Goal: Transaction & Acquisition: Purchase product/service

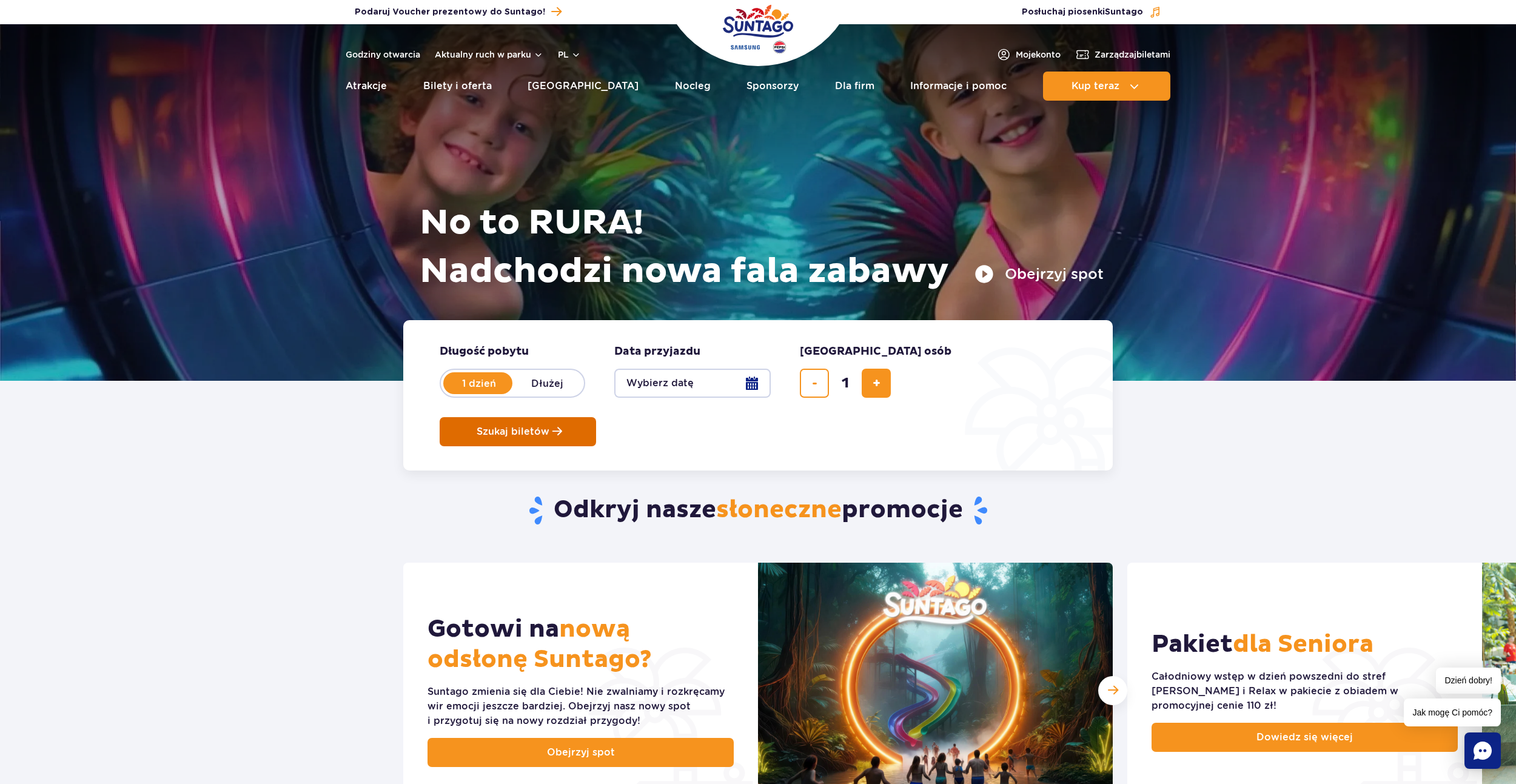
click at [550, 426] on span "Szukaj biletów" at bounding box center [512, 431] width 73 height 11
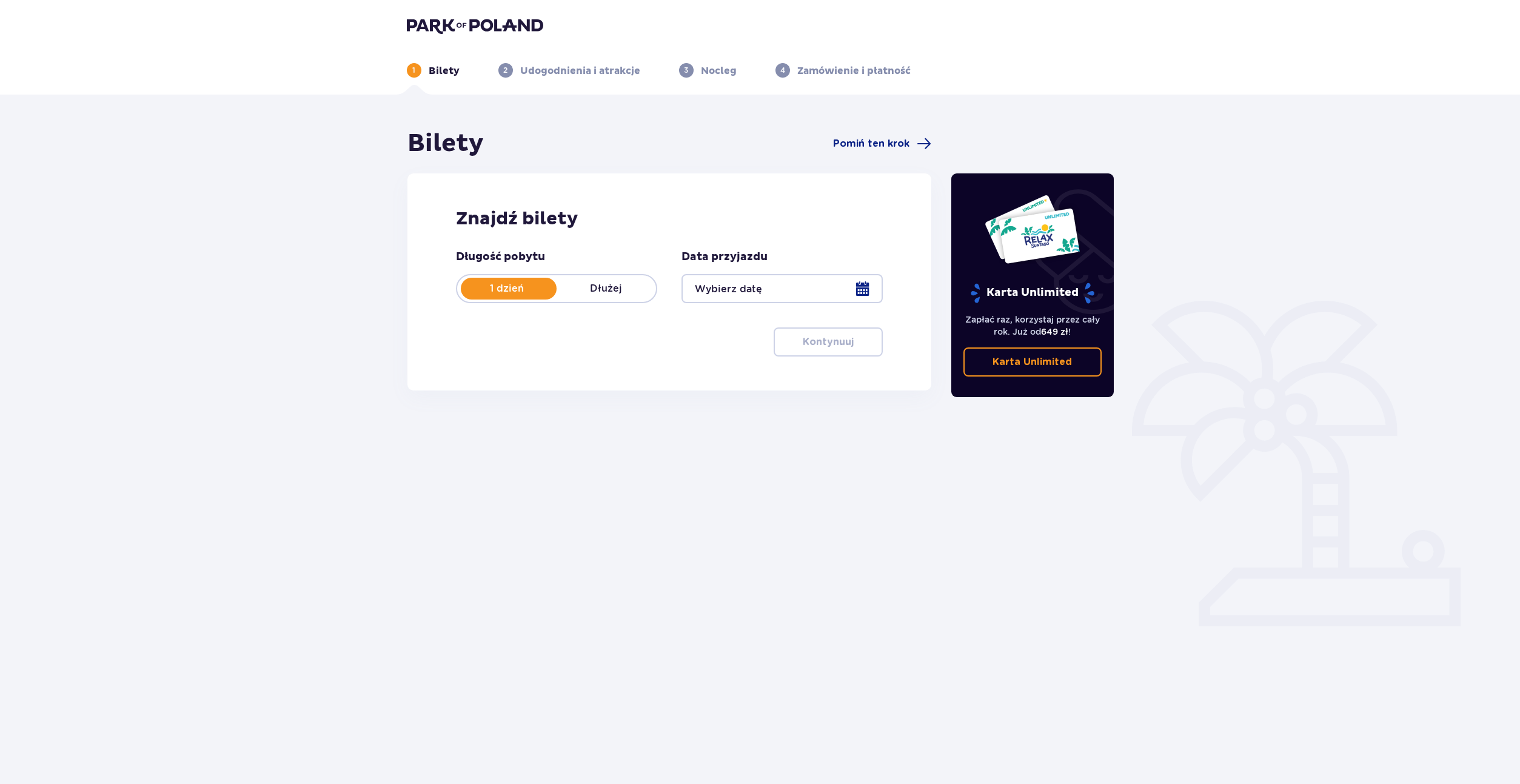
drag, startPoint x: 823, startPoint y: 368, endPoint x: 499, endPoint y: 340, distance: 325.2
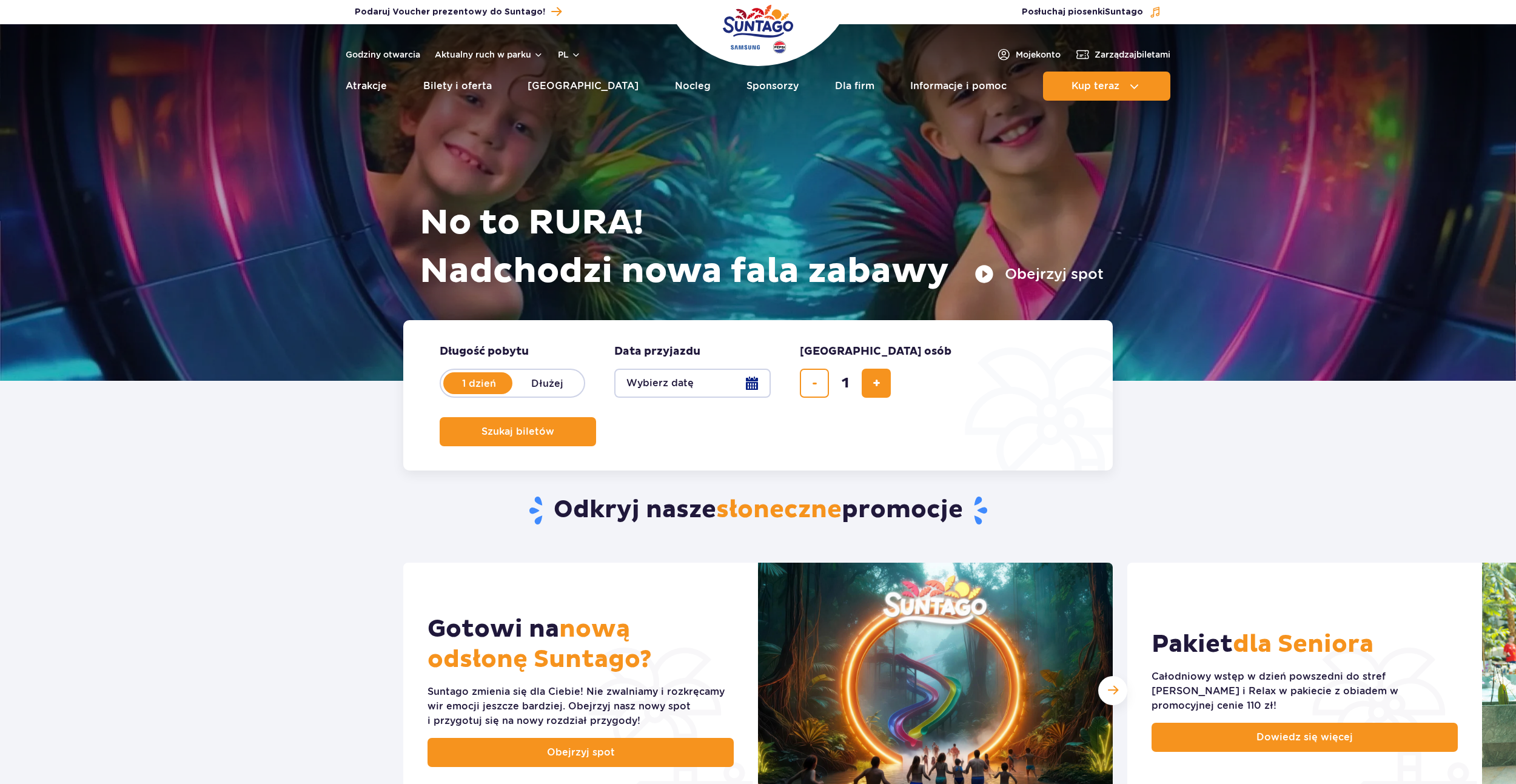
click at [700, 373] on button "Wybierz datę" at bounding box center [692, 383] width 157 height 29
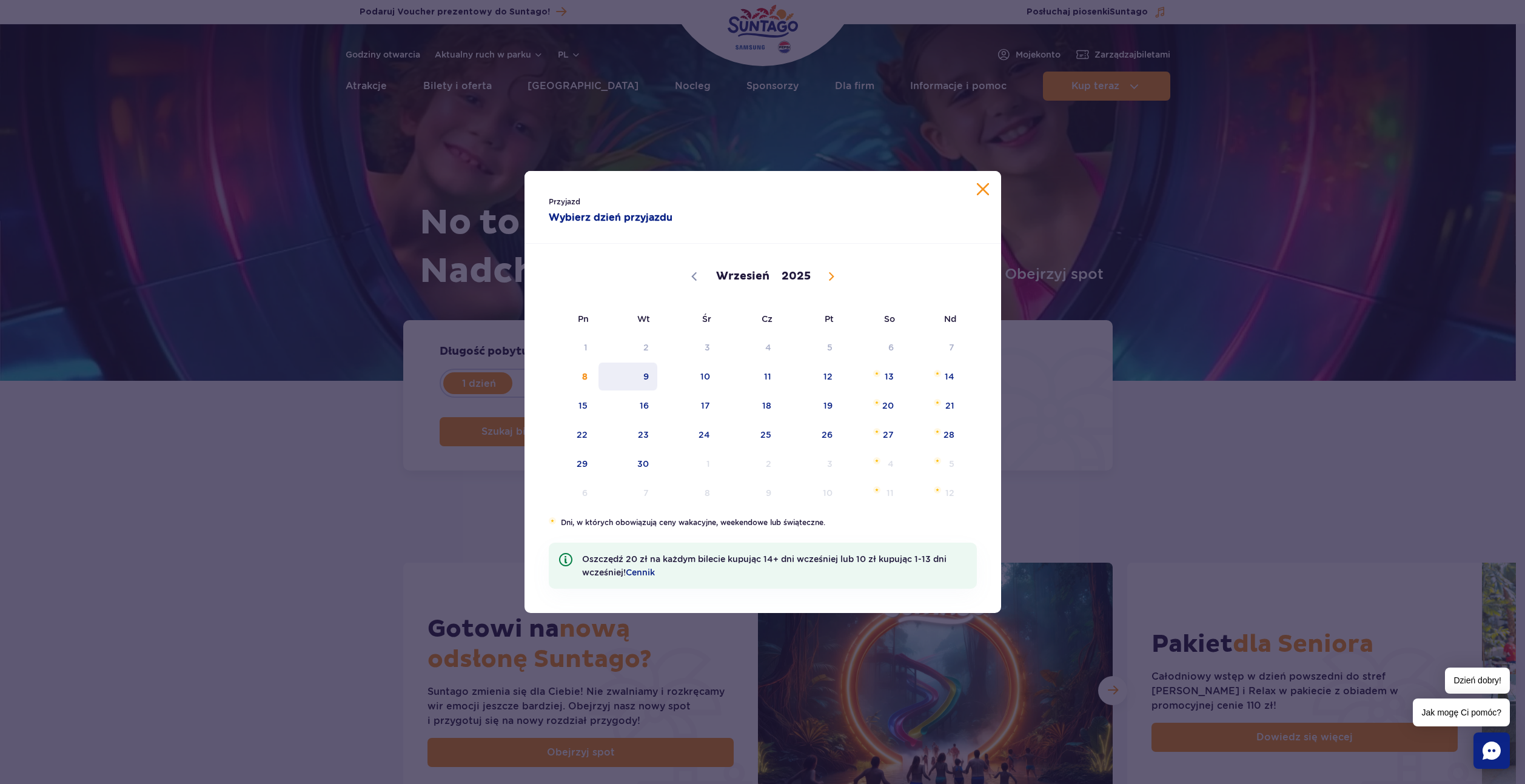
click at [637, 382] on span "9" at bounding box center [628, 376] width 61 height 28
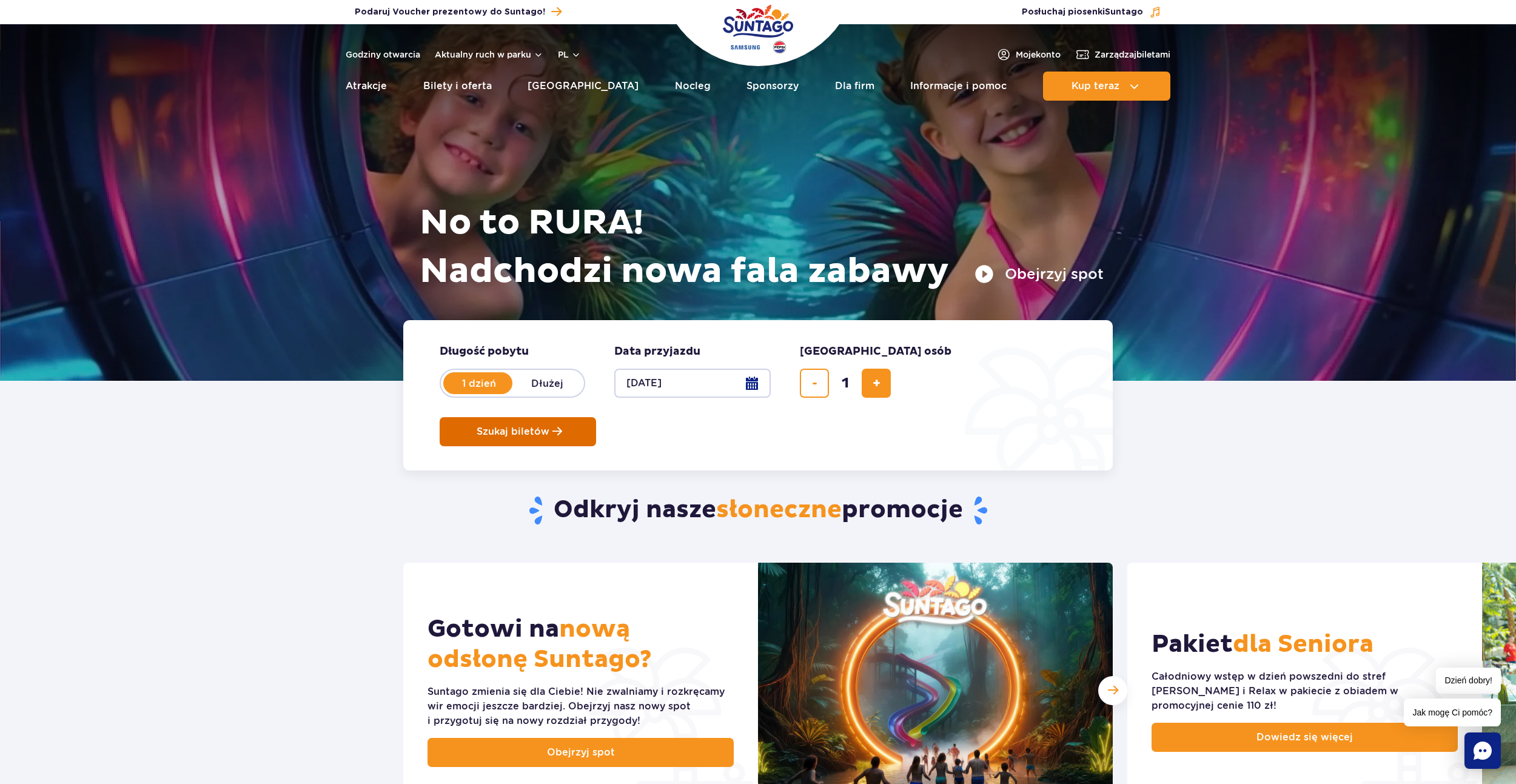
click at [596, 417] on button "Szukaj biletów" at bounding box center [518, 431] width 157 height 29
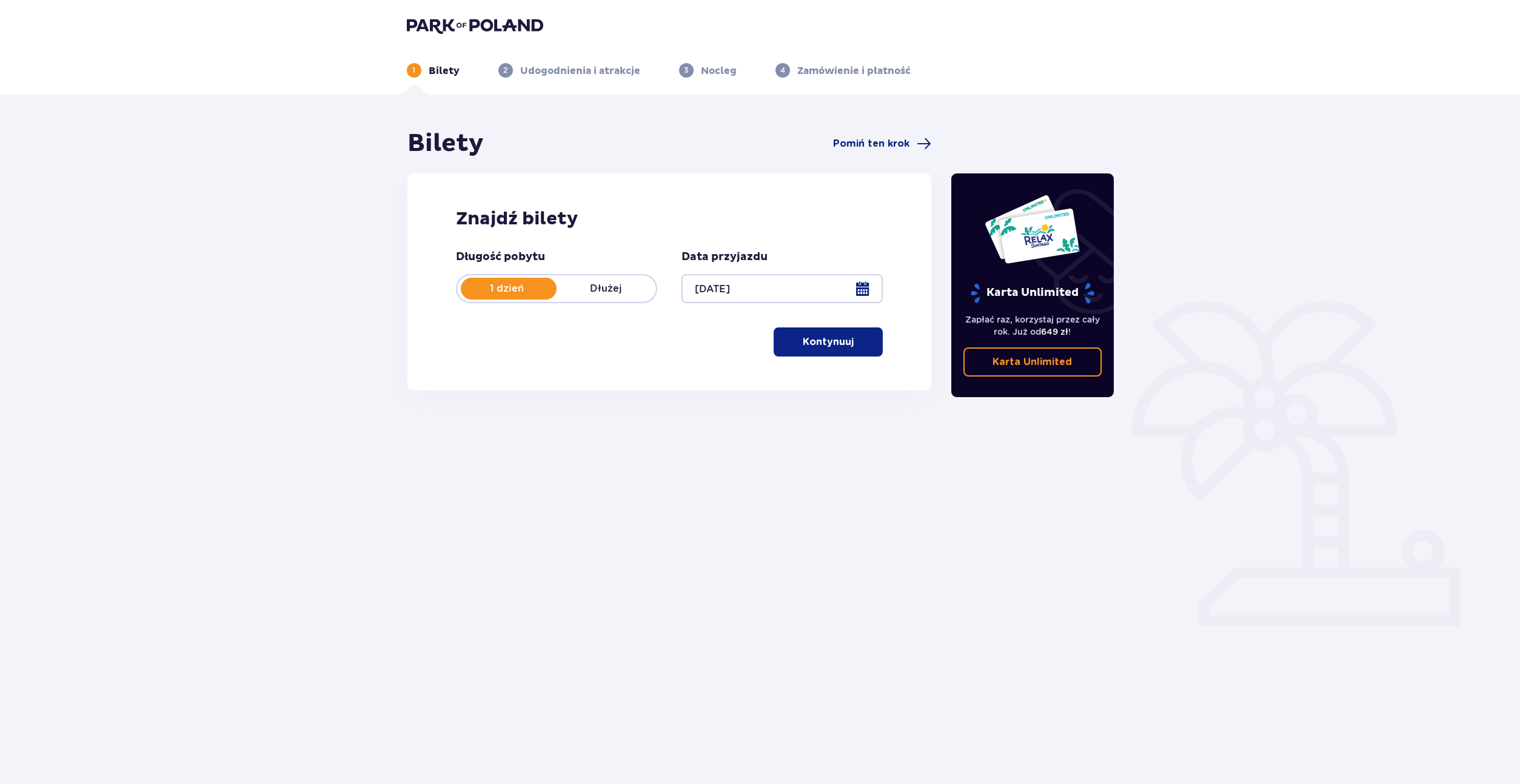
click at [808, 347] on p "Kontynuuj" at bounding box center [828, 341] width 51 height 13
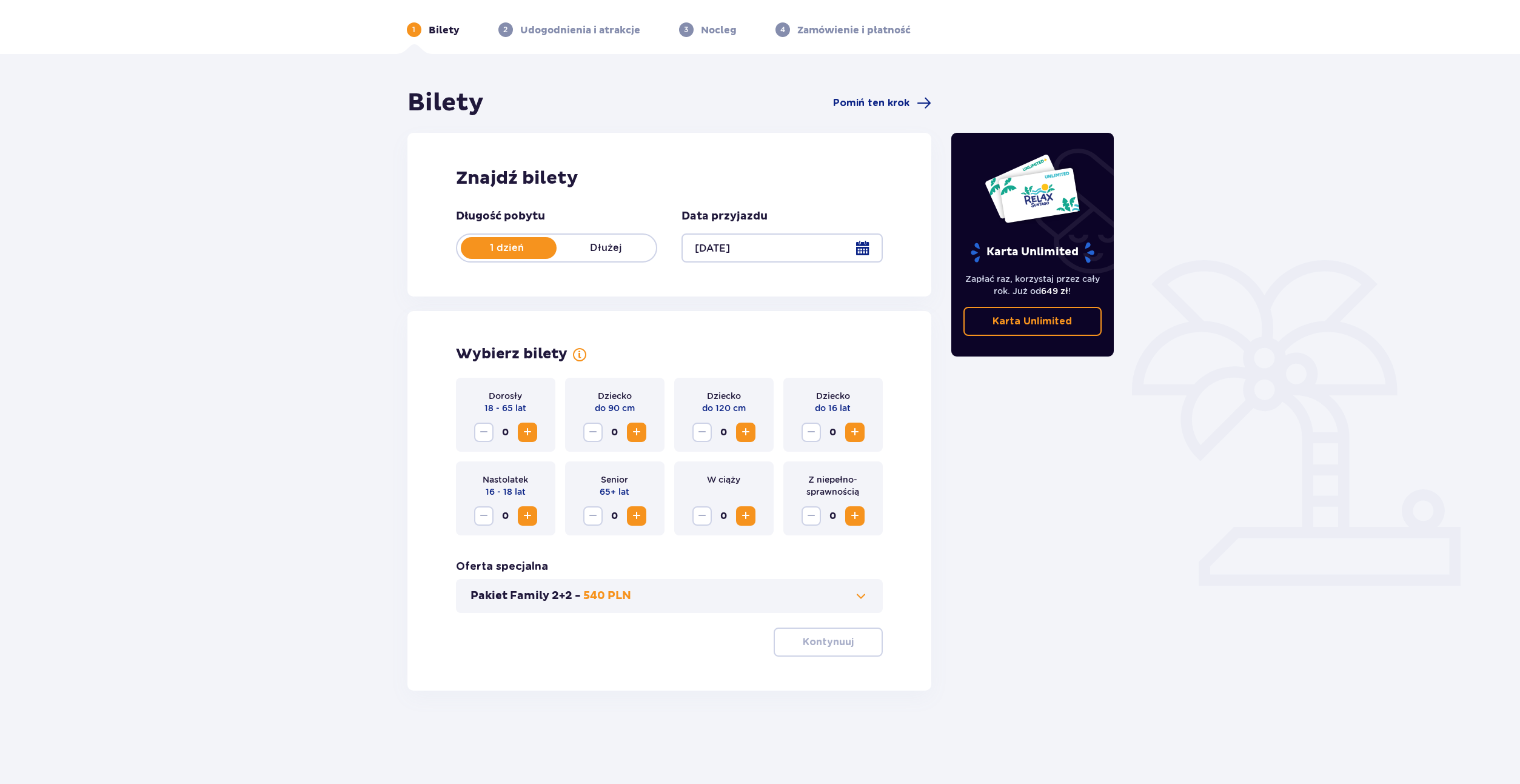
scroll to position [44, 0]
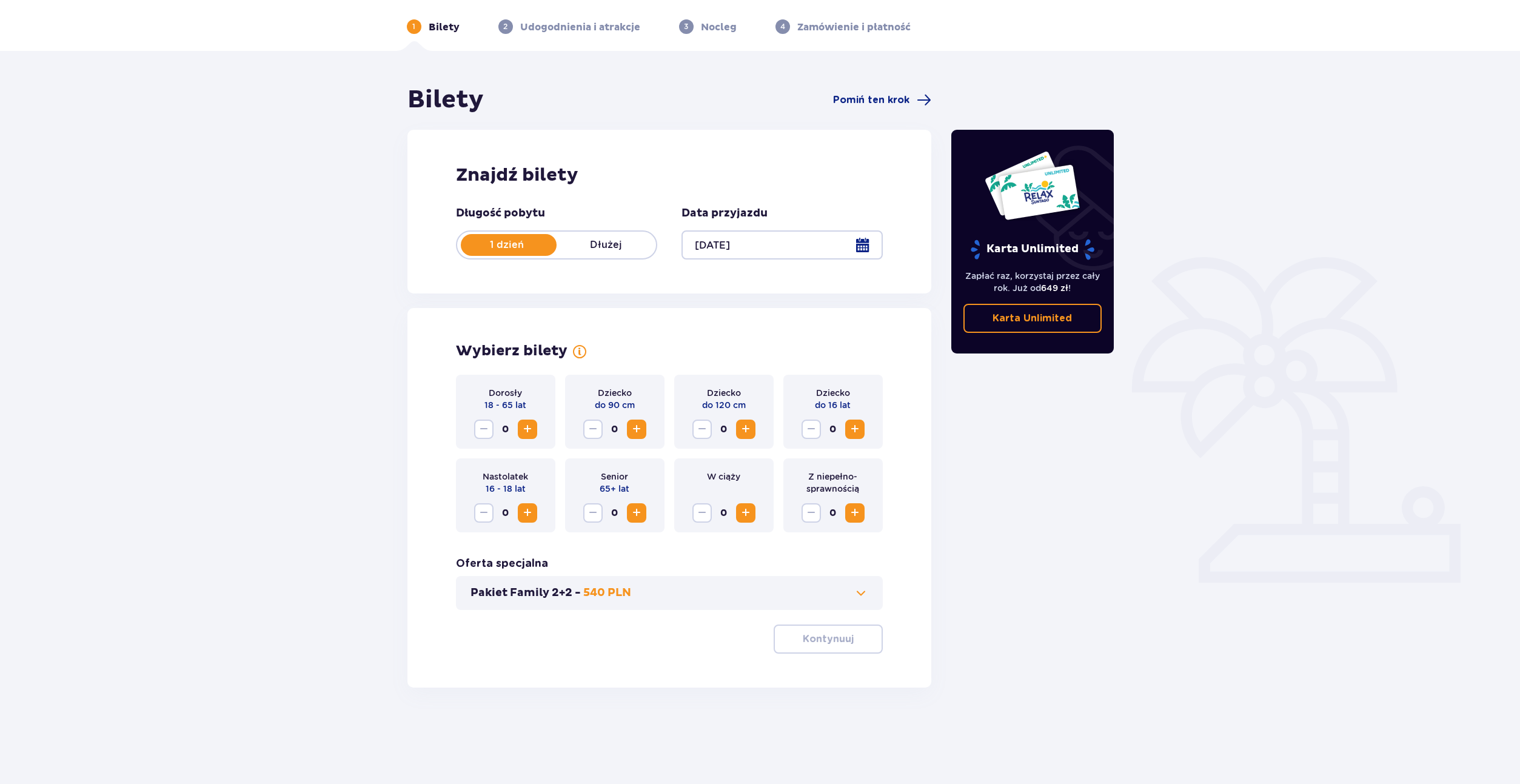
click at [531, 429] on span "Increase" at bounding box center [527, 429] width 15 height 15
click at [834, 623] on div "Dorosły 18 - 65 lat 1 Dziecko do 90 cm 0 Dziecko do 120 cm 0 Dziecko do 16 lat …" at bounding box center [670, 514] width 428 height 279
click at [828, 629] on button "Kontynuuj" at bounding box center [828, 639] width 109 height 29
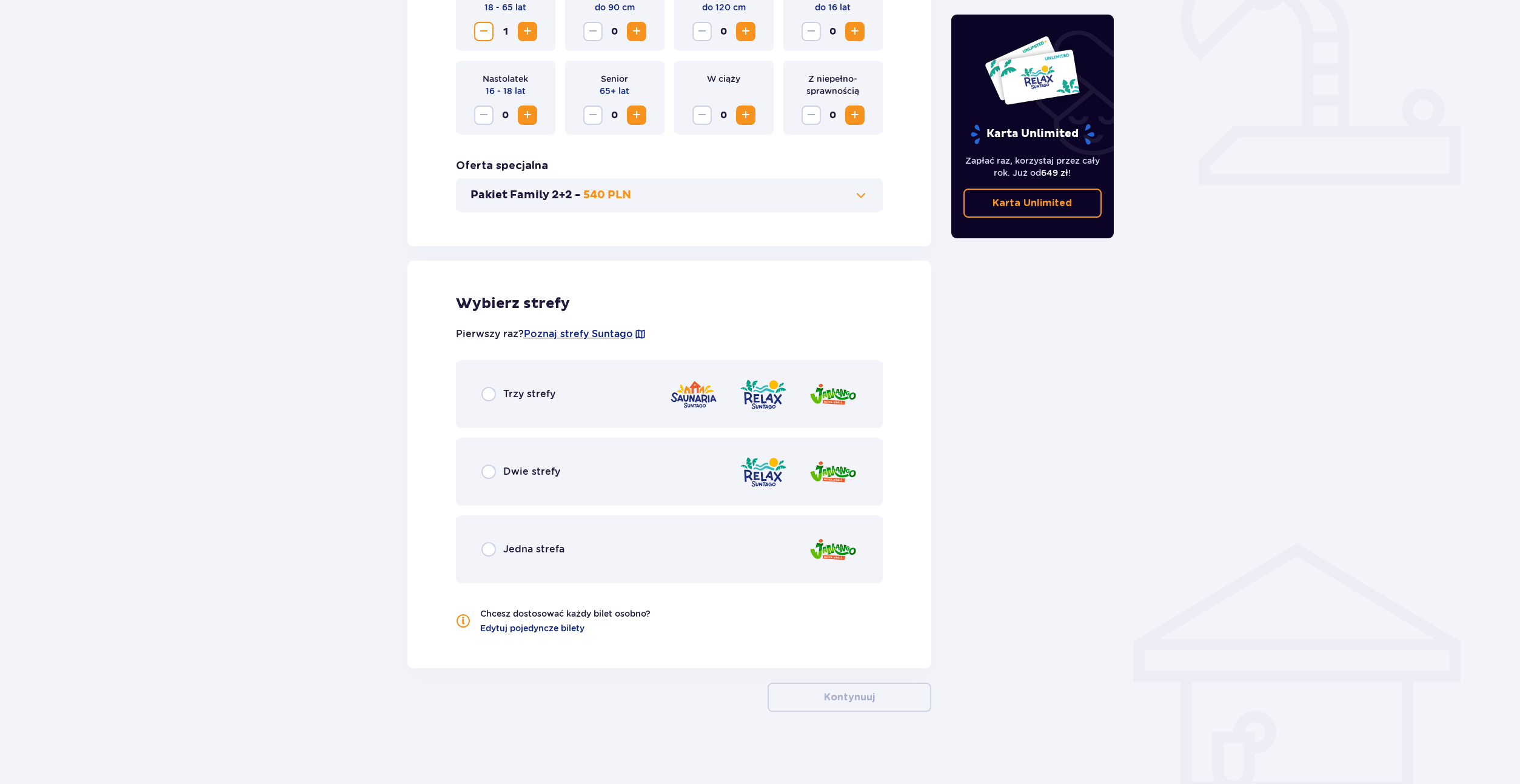
scroll to position [442, 0]
click at [542, 198] on p "Pakiet Family 2+2 -" at bounding box center [525, 194] width 111 height 15
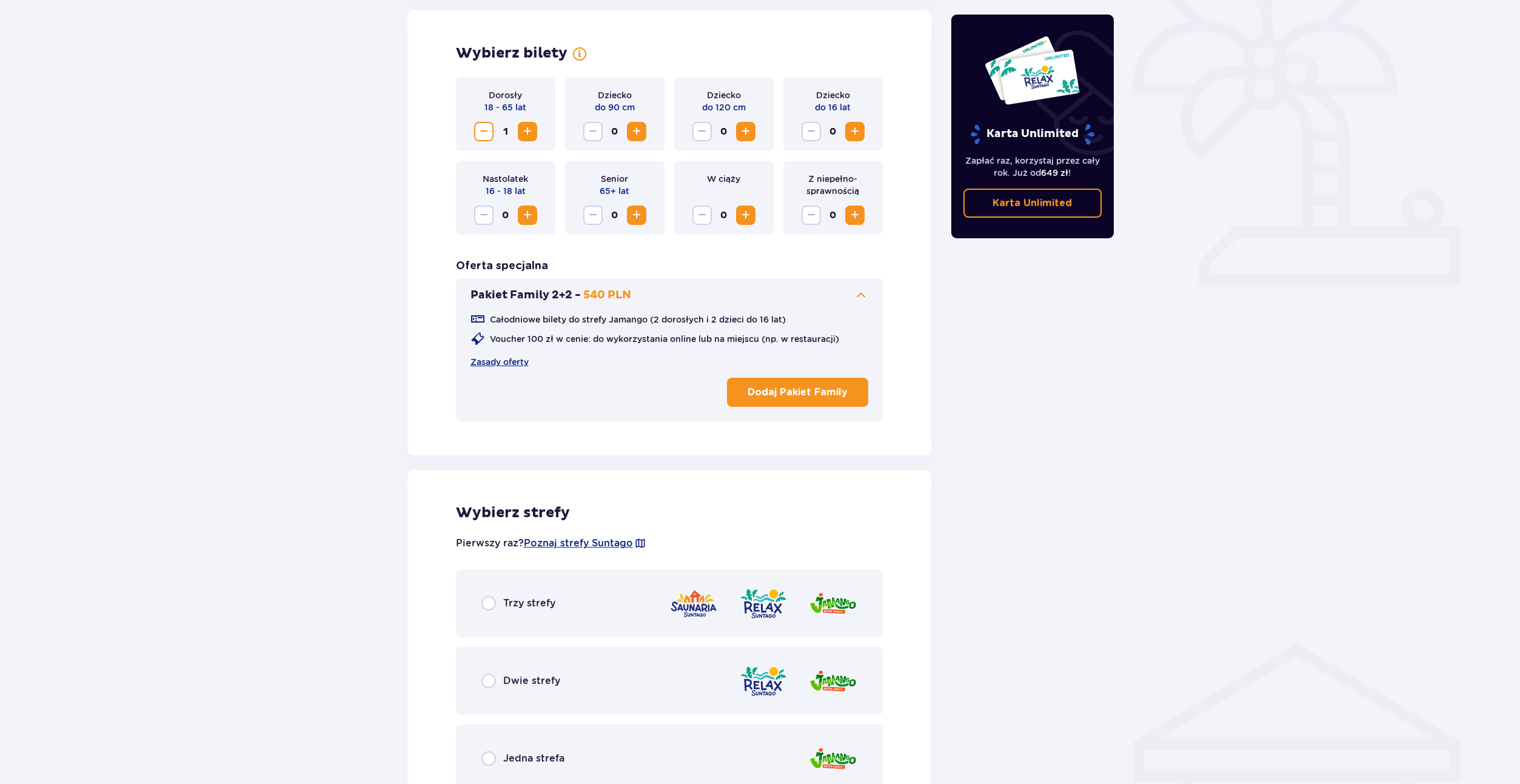
scroll to position [337, 0]
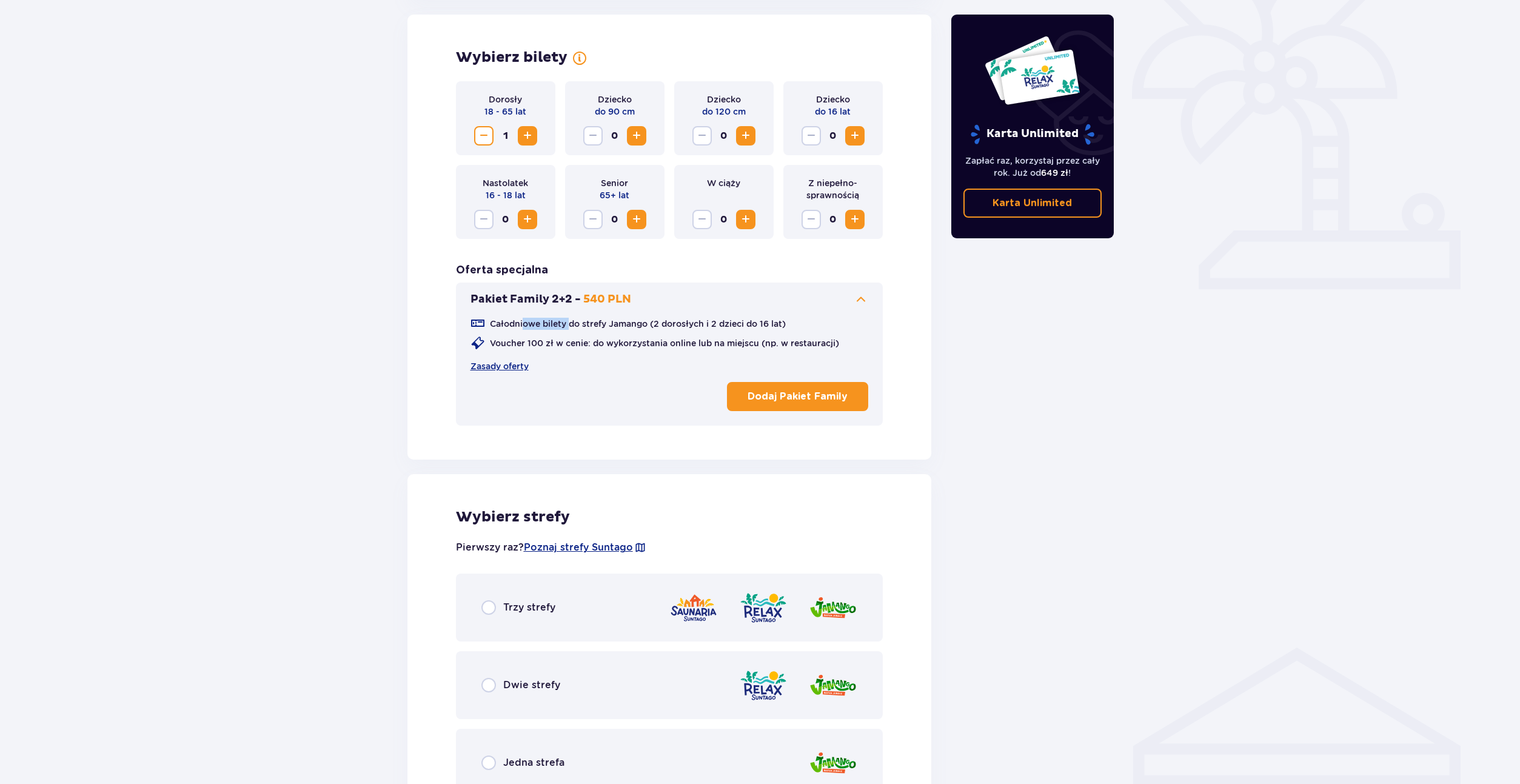
drag, startPoint x: 526, startPoint y: 322, endPoint x: 573, endPoint y: 314, distance: 47.7
click at [573, 314] on div "Całodniowe bilety do strefy Jamango (2 dorosłych i 2 dzieci do 16 lat) Voucher …" at bounding box center [670, 361] width 399 height 109
click at [412, 441] on div "Wybierz bilety Dorosły 18 - 65 lat 1 Dziecko do 90 cm 0 Dziecko do 120 cm 0 Dzi…" at bounding box center [670, 237] width 524 height 445
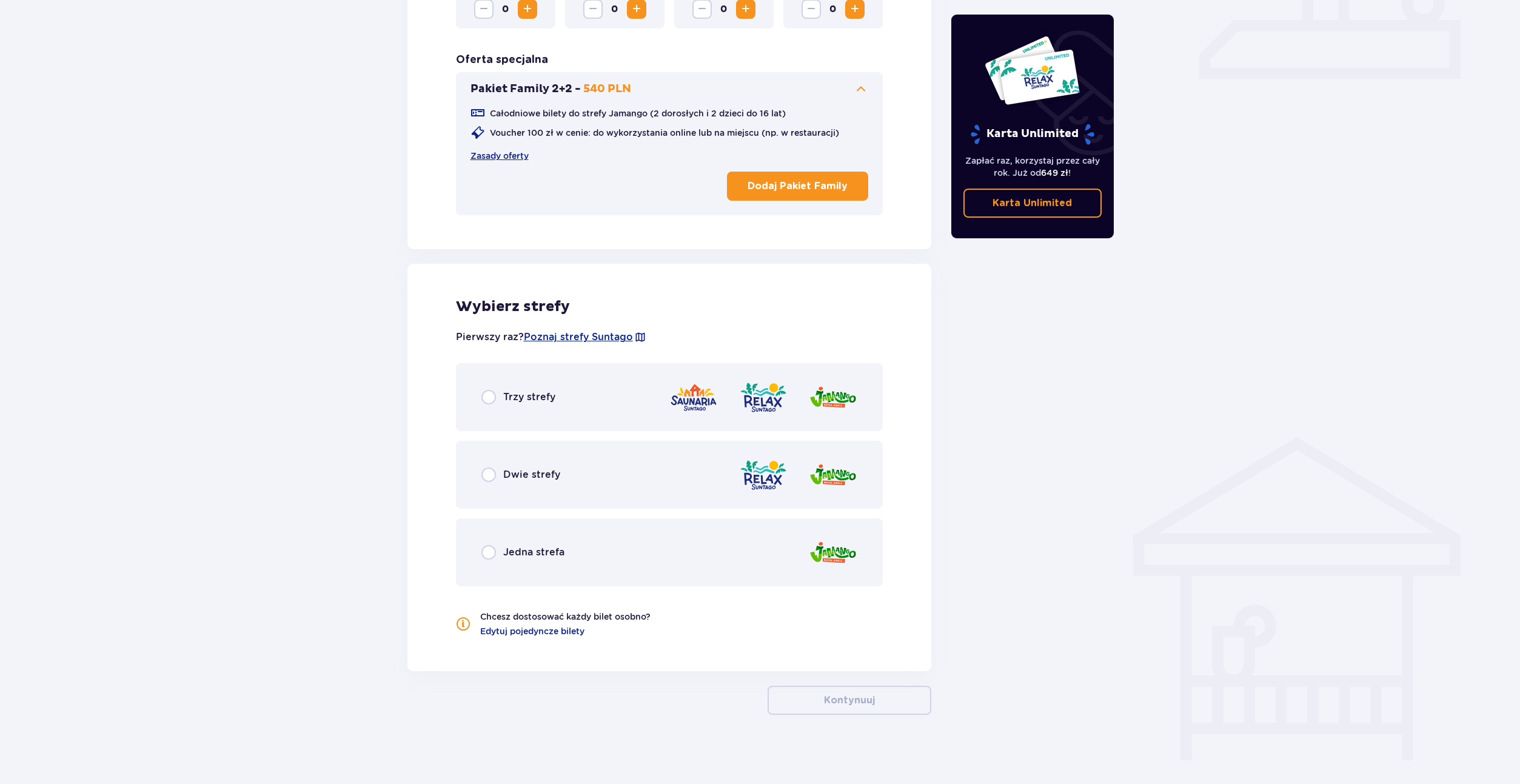
scroll to position [551, 0]
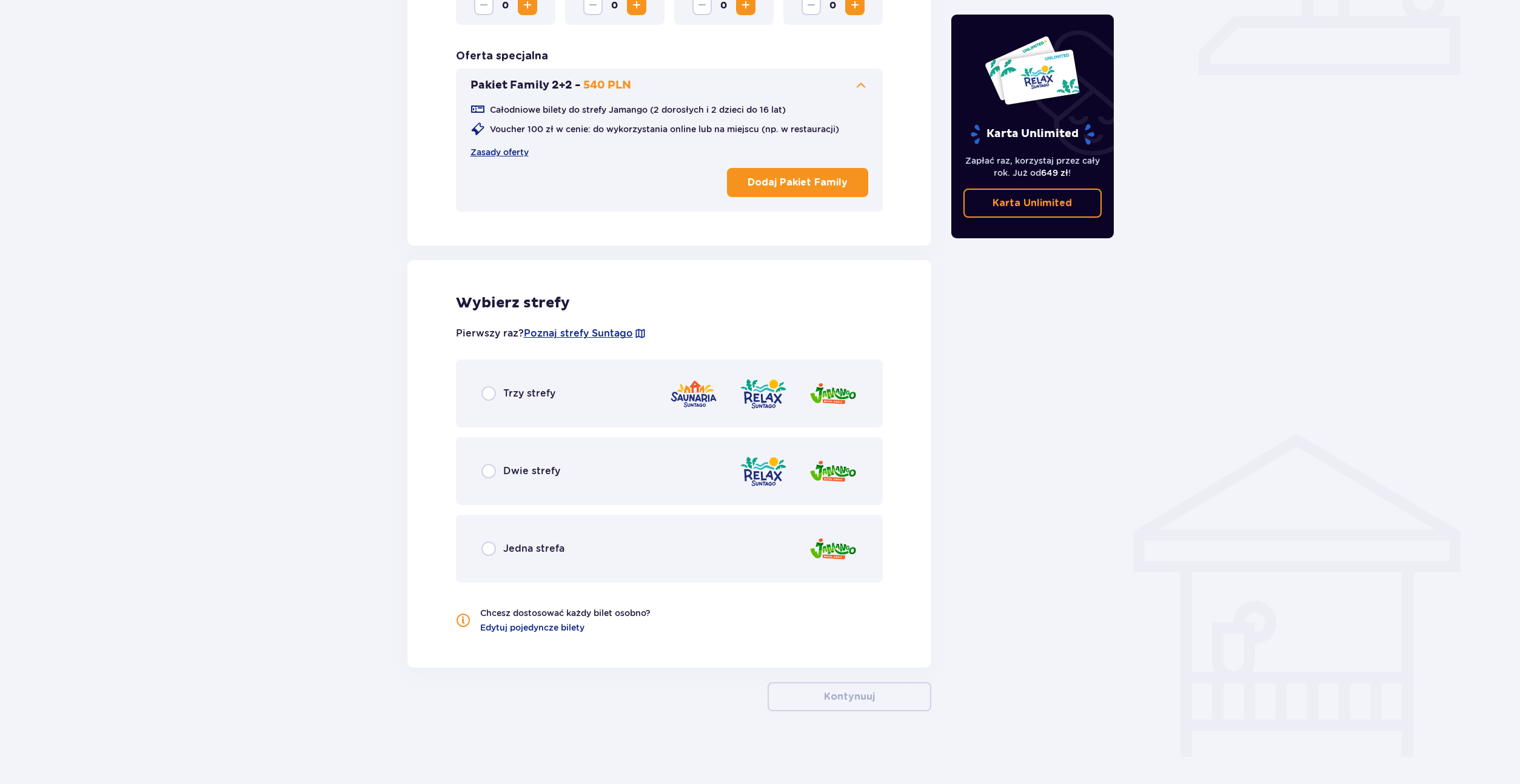
click at [510, 402] on div "Trzy strefy" at bounding box center [670, 393] width 428 height 68
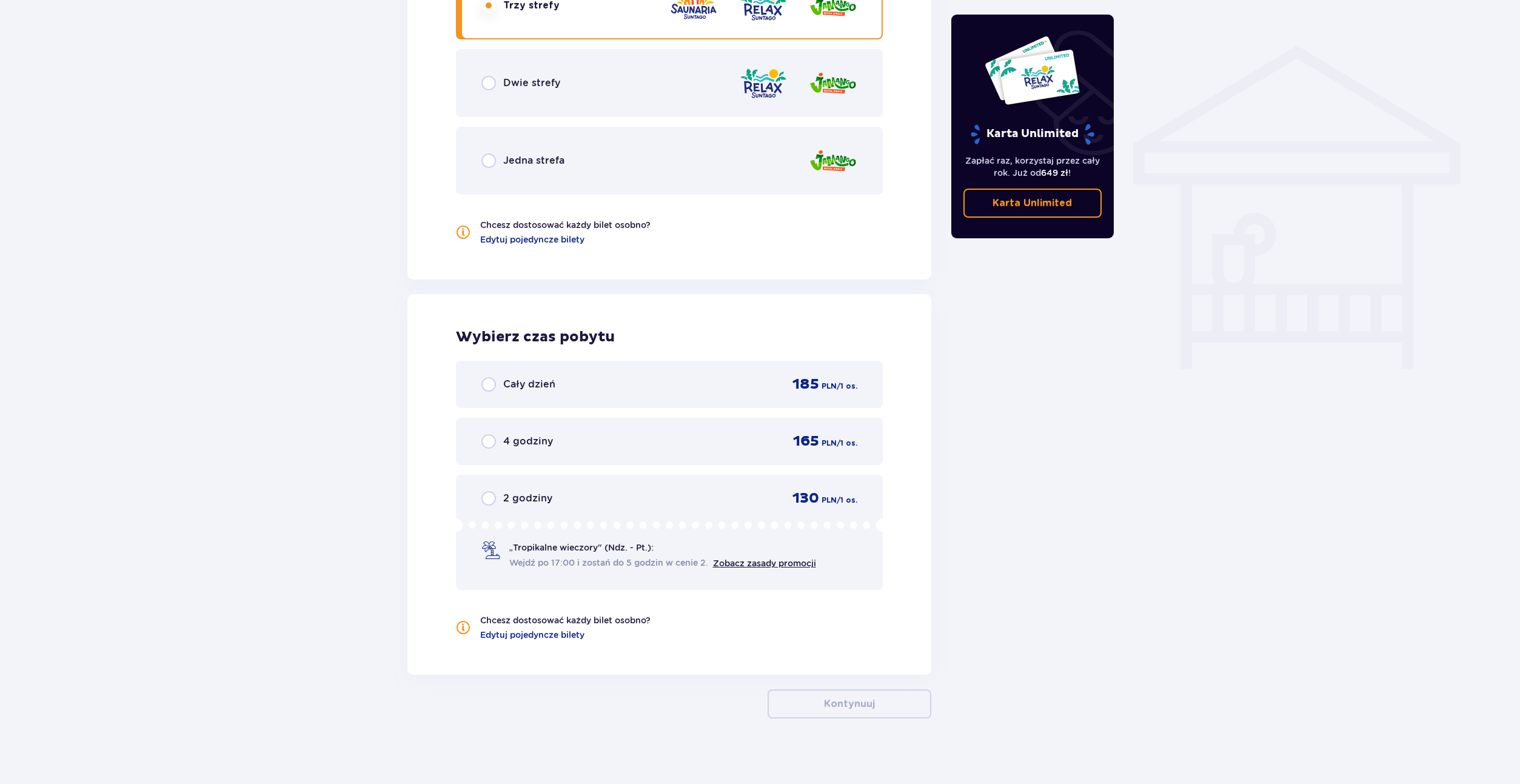
scroll to position [947, 0]
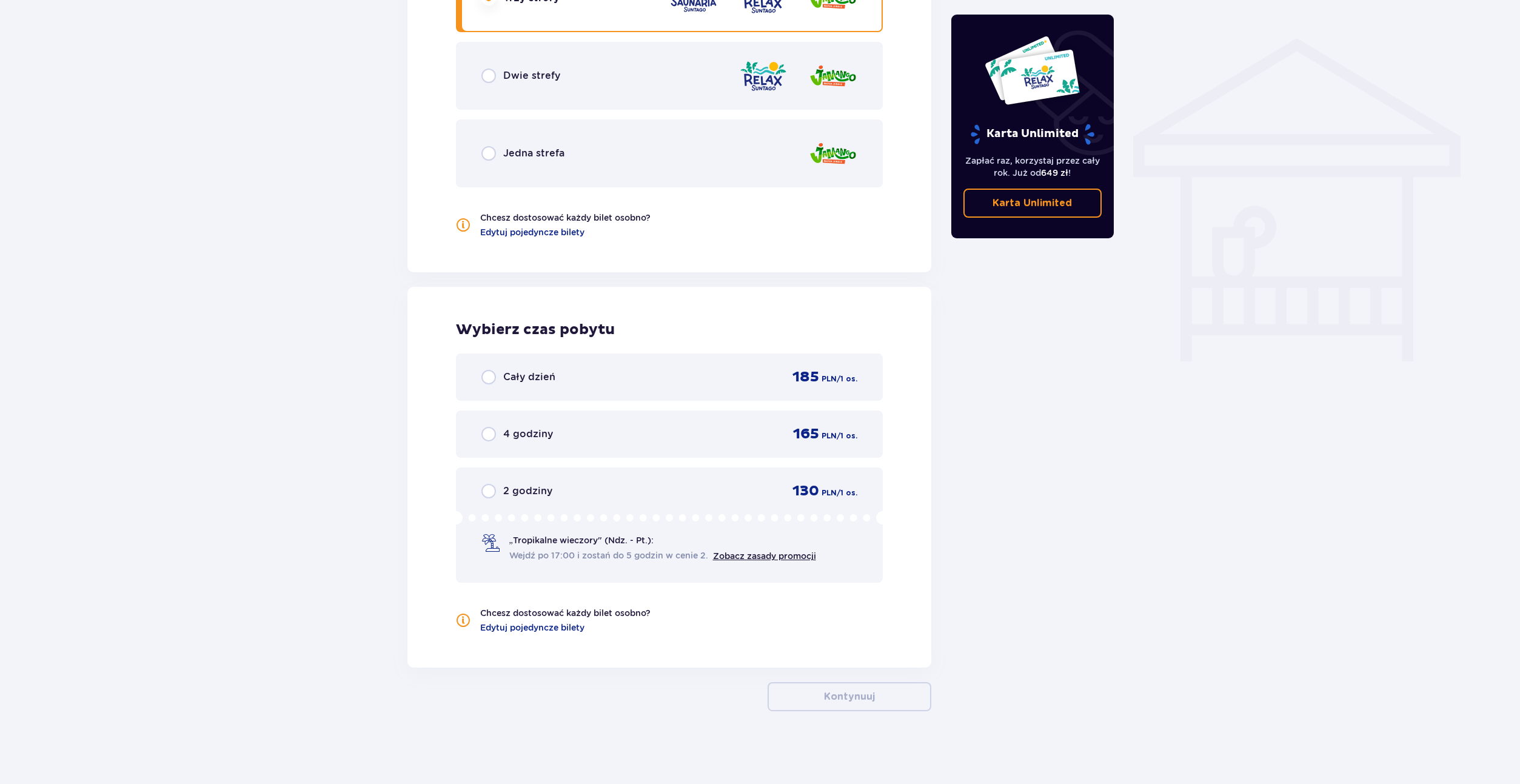
click at [513, 386] on div "Cały dzień 185 PLN / 1 os." at bounding box center [670, 377] width 376 height 18
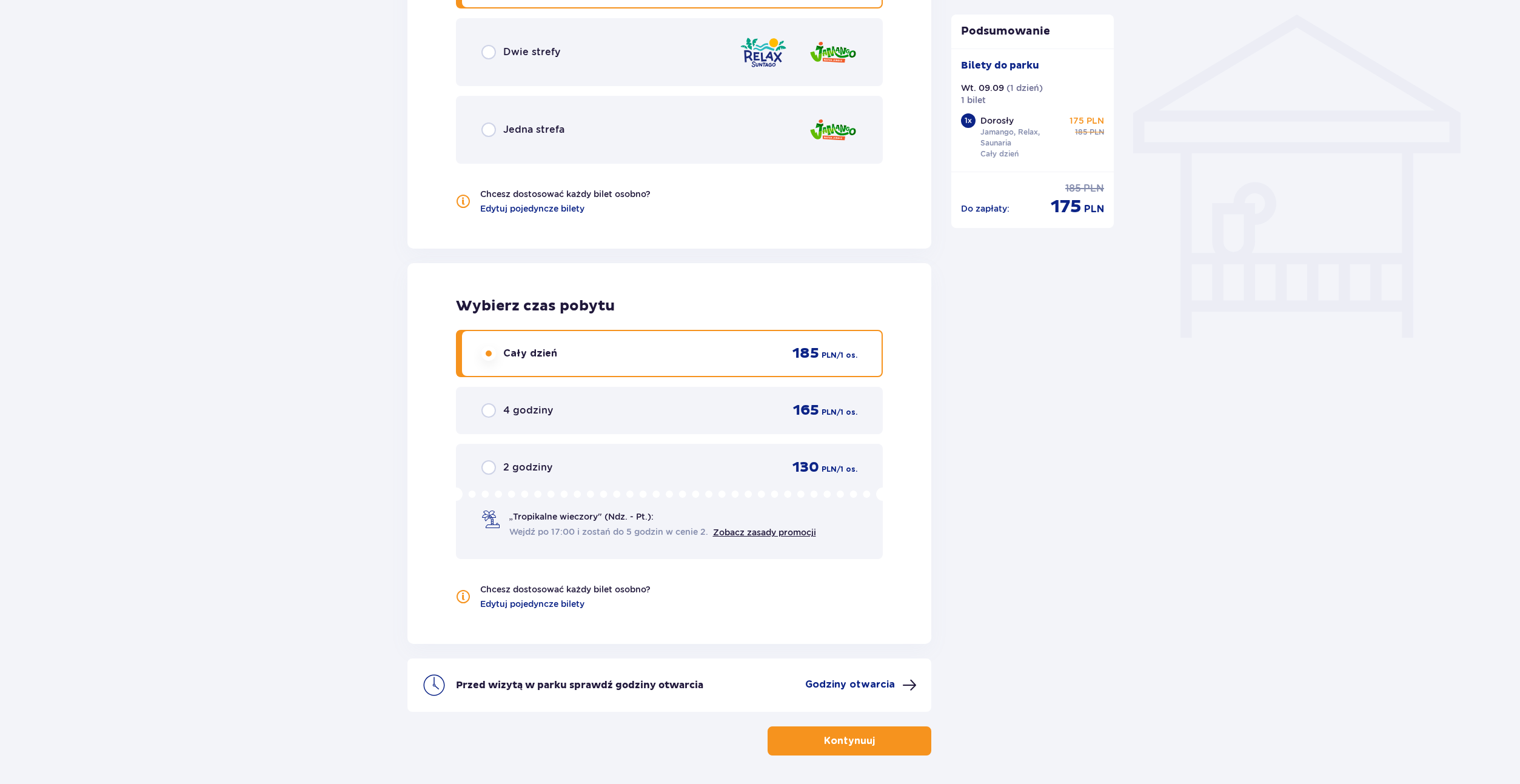
scroll to position [1015, 0]
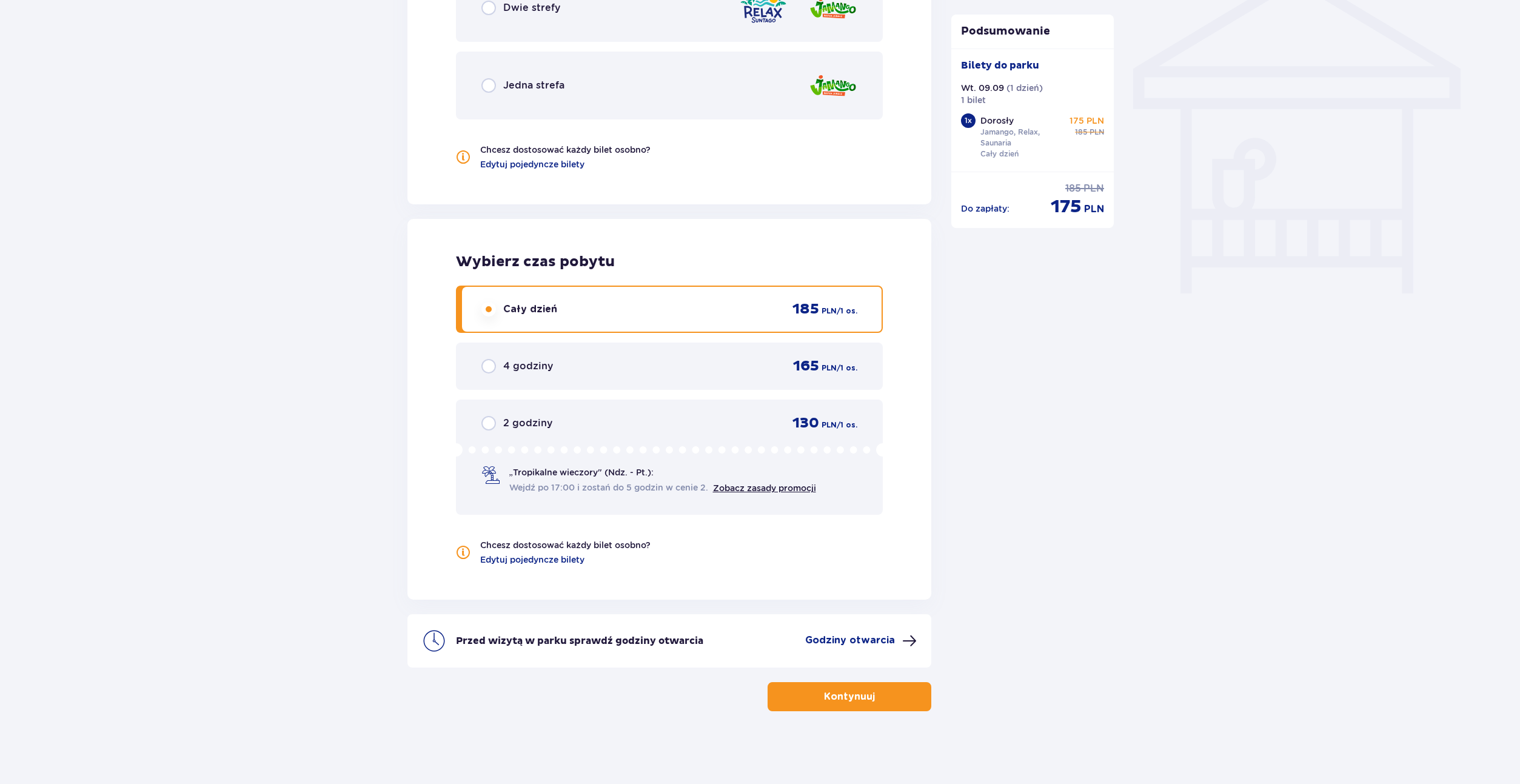
click at [829, 646] on p "Godziny otwarcia" at bounding box center [850, 640] width 90 height 13
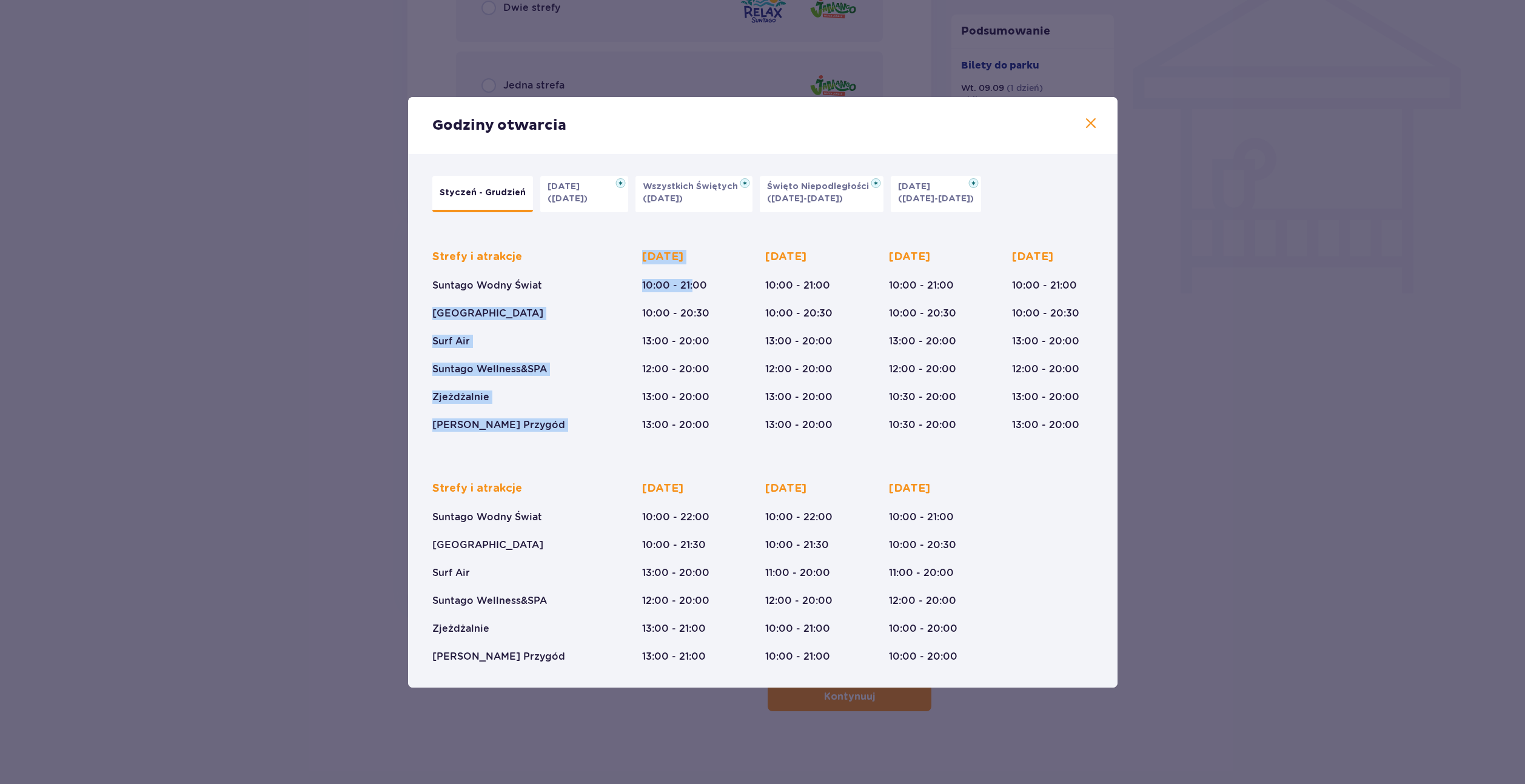
drag, startPoint x: 607, startPoint y: 281, endPoint x: 692, endPoint y: 292, distance: 85.7
click at [692, 292] on div "Strefy i atrakcje Suntago Wodny Świat Crocodile Island Surf Air Suntago Wellnes…" at bounding box center [763, 331] width 661 height 202
click at [692, 292] on p "10:00 - 21:00" at bounding box center [674, 285] width 65 height 13
drag, startPoint x: 755, startPoint y: 288, endPoint x: 833, endPoint y: 287, distance: 78.0
click at [833, 287] on div "Strefy i atrakcje Suntago Wodny Świat Crocodile Island Surf Air Suntago Wellnes…" at bounding box center [763, 331] width 661 height 202
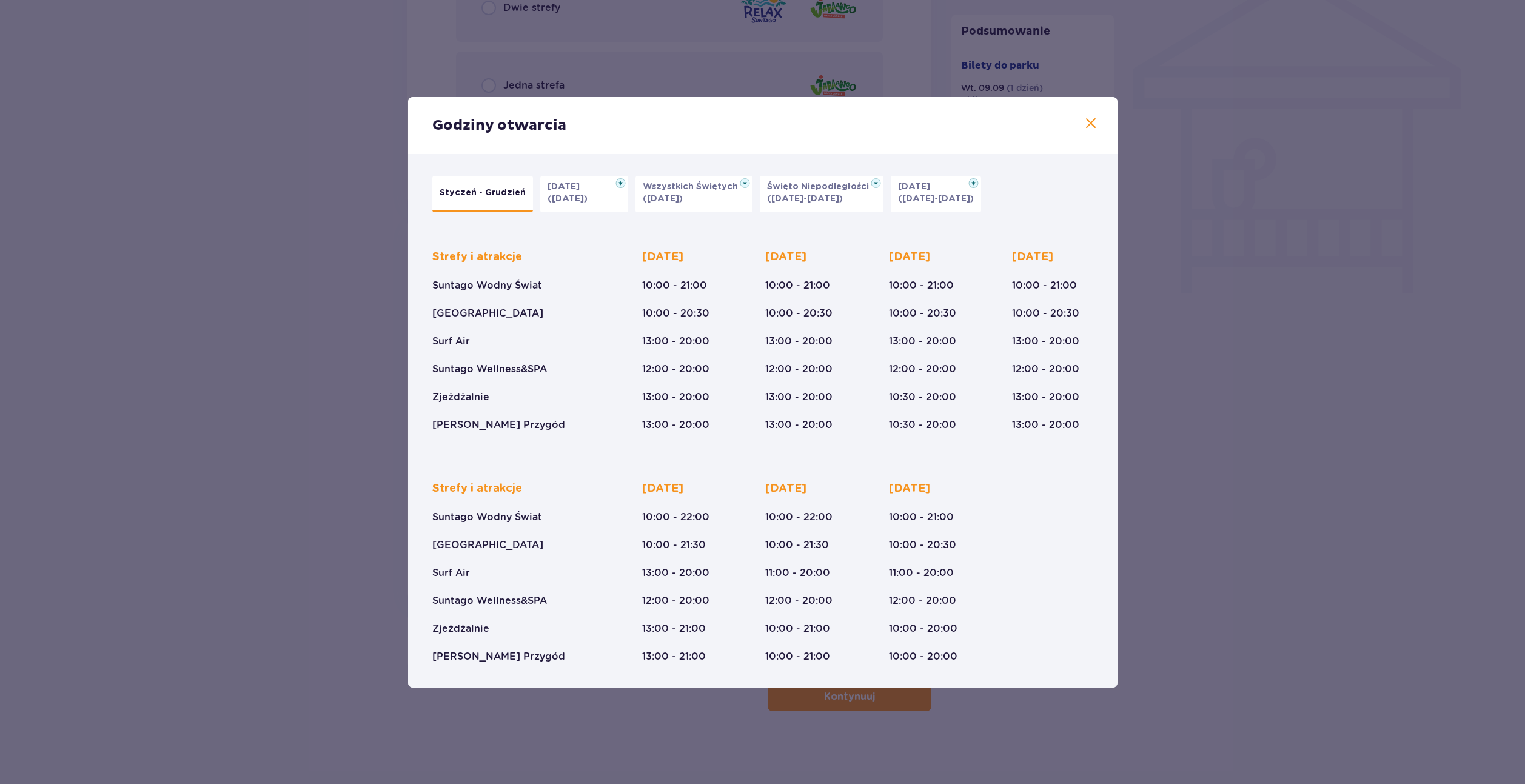
click at [842, 302] on div "Wtorek 10:00 - 21:00 10:00 - 20:30 13:00 - 20:00 12:00 - 20:00 13:00 - 20:00 13…" at bounding box center [806, 340] width 81 height 182
drag, startPoint x: 835, startPoint y: 306, endPoint x: 824, endPoint y: 331, distance: 27.3
click at [824, 331] on div "Wtorek 10:00 - 21:00 10:00 - 20:30 13:00 - 20:00 12:00 - 20:00 13:00 - 20:00 13…" at bounding box center [806, 340] width 81 height 182
click at [835, 347] on div "Wtorek 10:00 - 21:00 10:00 - 20:30 13:00 - 20:00 12:00 - 20:00 13:00 - 20:00 13…" at bounding box center [806, 340] width 81 height 182
drag, startPoint x: 822, startPoint y: 346, endPoint x: 774, endPoint y: 356, distance: 49.0
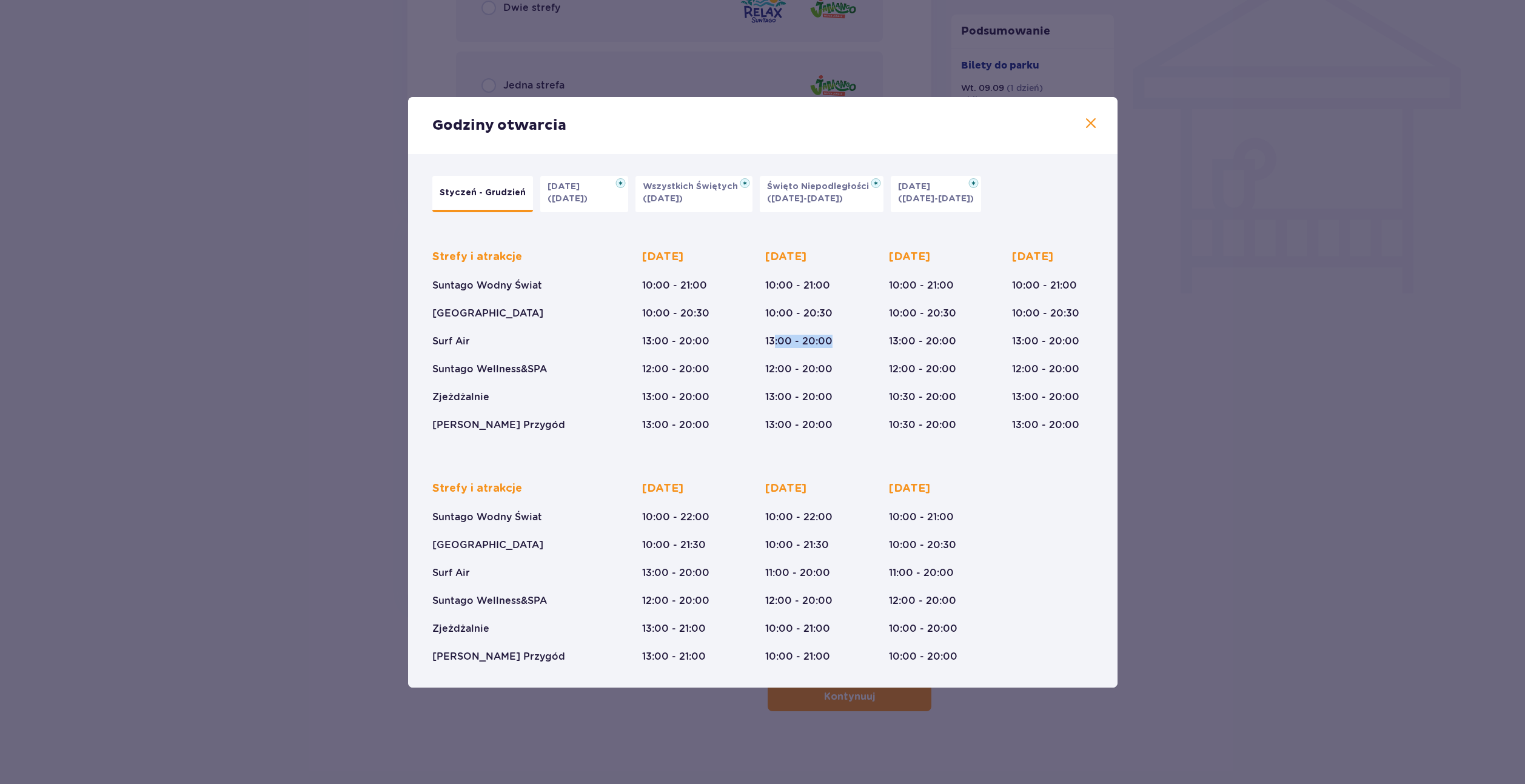
click at [775, 347] on div "Wtorek 10:00 - 21:00 10:00 - 20:30 13:00 - 20:00 12:00 - 20:00 13:00 - 20:00 13…" at bounding box center [806, 340] width 81 height 182
click at [775, 363] on p "12:00 - 20:00" at bounding box center [799, 369] width 67 height 13
drag, startPoint x: 758, startPoint y: 373, endPoint x: 845, endPoint y: 375, distance: 87.0
click at [845, 375] on div "Strefy i atrakcje Suntago Wodny Świat Crocodile Island Surf Air Suntago Wellnes…" at bounding box center [763, 331] width 661 height 202
click at [845, 375] on div "Wtorek 10:00 - 21:00 10:00 - 20:30 13:00 - 20:00 12:00 - 20:00 13:00 - 20:00 13…" at bounding box center [806, 340] width 81 height 182
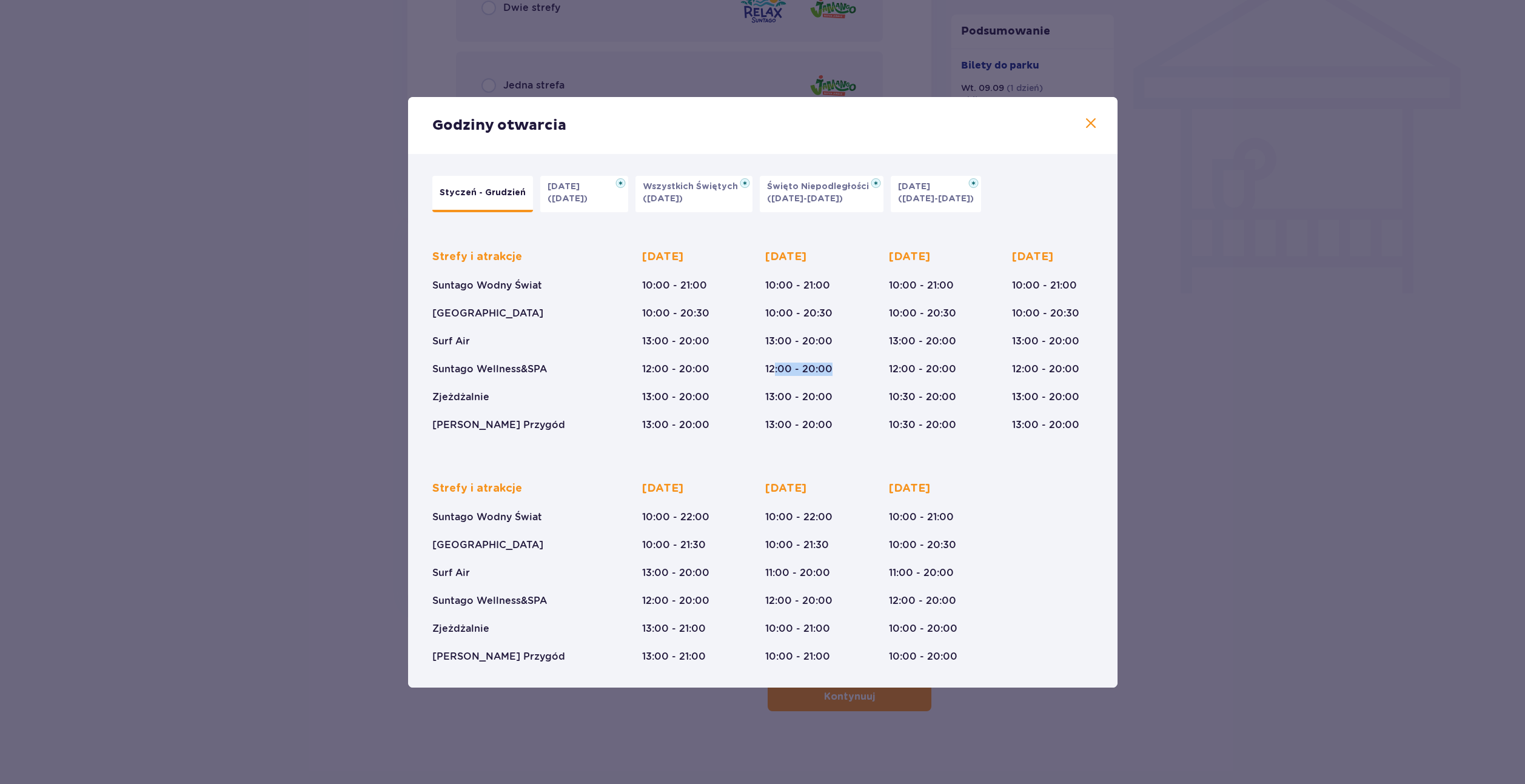
drag, startPoint x: 836, startPoint y: 370, endPoint x: 773, endPoint y: 371, distance: 63.0
click at [773, 371] on div "Wtorek 10:00 - 21:00 10:00 - 20:30 13:00 - 20:00 12:00 - 20:00 13:00 - 20:00 13…" at bounding box center [806, 340] width 81 height 182
click at [773, 371] on p "12:00 - 20:00" at bounding box center [799, 369] width 67 height 13
drag, startPoint x: 765, startPoint y: 376, endPoint x: 842, endPoint y: 366, distance: 77.6
click at [842, 366] on div "Wtorek 10:00 - 21:00 10:00 - 20:30 13:00 - 20:00 12:00 - 20:00 13:00 - 20:00 13…" at bounding box center [806, 340] width 81 height 182
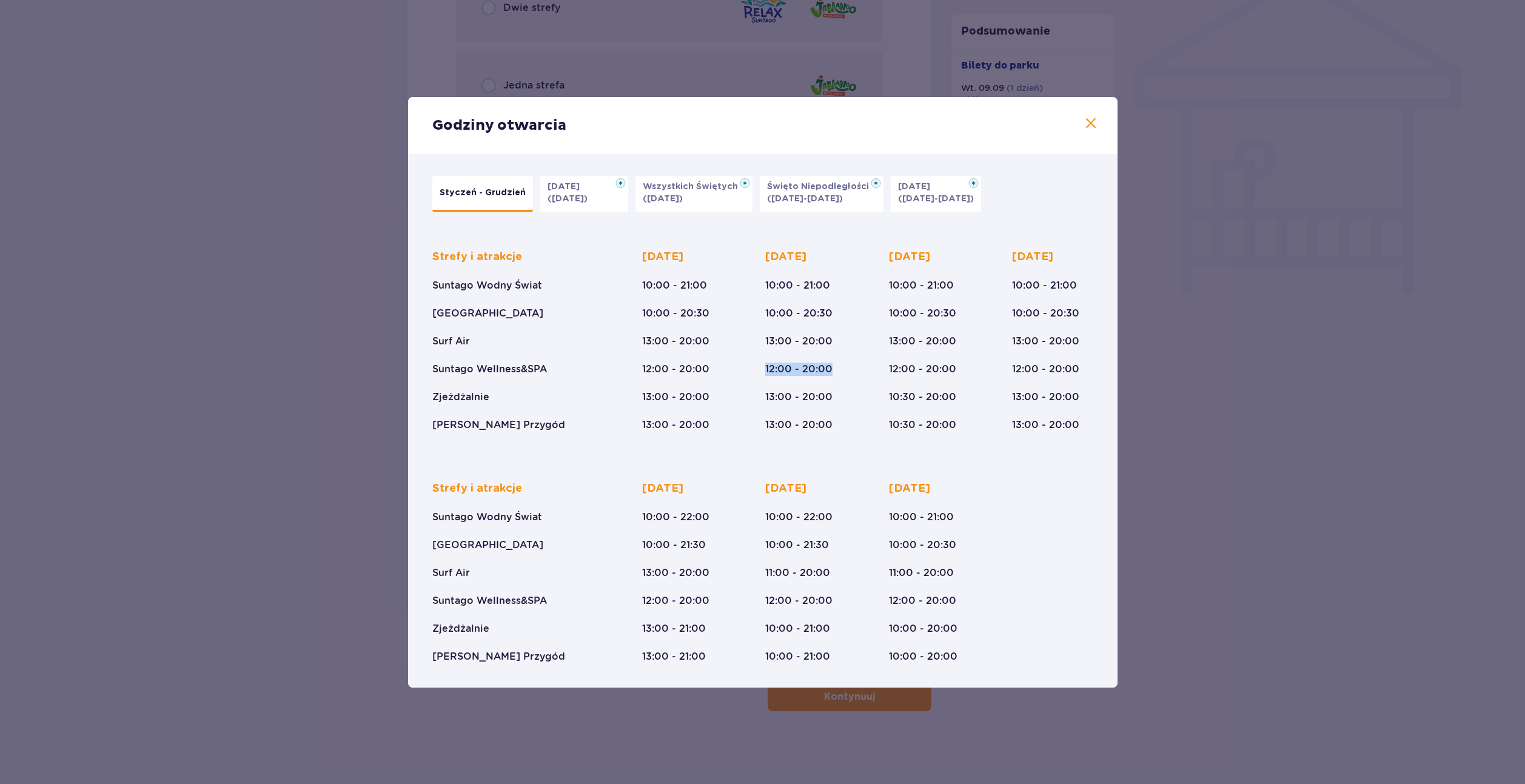
click at [842, 366] on div "Wtorek 10:00 - 21:00 10:00 - 20:30 13:00 - 20:00 12:00 - 20:00 13:00 - 20:00 13…" at bounding box center [806, 340] width 81 height 182
drag, startPoint x: 788, startPoint y: 393, endPoint x: 767, endPoint y: 395, distance: 21.1
click at [767, 395] on p "13:00 - 20:00" at bounding box center [799, 396] width 67 height 13
click at [764, 366] on div "Strefy i atrakcje Suntago Wodny Świat Crocodile Island Surf Air Suntago Wellnes…" at bounding box center [763, 331] width 661 height 202
drag, startPoint x: 764, startPoint y: 366, endPoint x: 829, endPoint y: 361, distance: 65.2
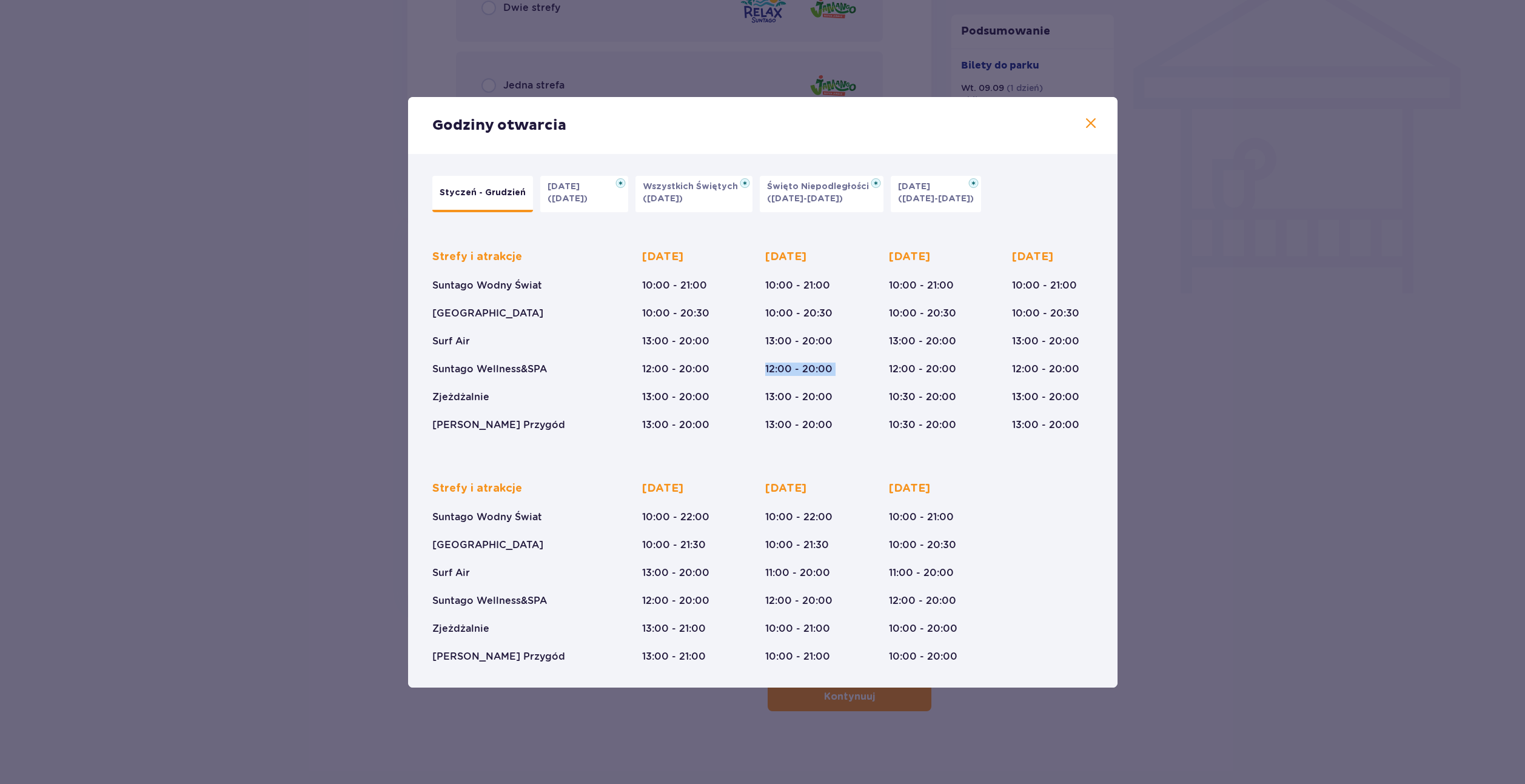
click at [829, 361] on div "Strefy i atrakcje Suntago Wodny Świat Crocodile Island Surf Air Suntago Wellnes…" at bounding box center [763, 331] width 661 height 202
click at [799, 369] on p "12:00 - 20:00" at bounding box center [799, 369] width 67 height 13
drag, startPoint x: 785, startPoint y: 373, endPoint x: 764, endPoint y: 376, distance: 21.2
click at [764, 376] on div "Strefy i atrakcje Suntago Wodny Świat Crocodile Island Surf Air Suntago Wellnes…" at bounding box center [763, 331] width 661 height 202
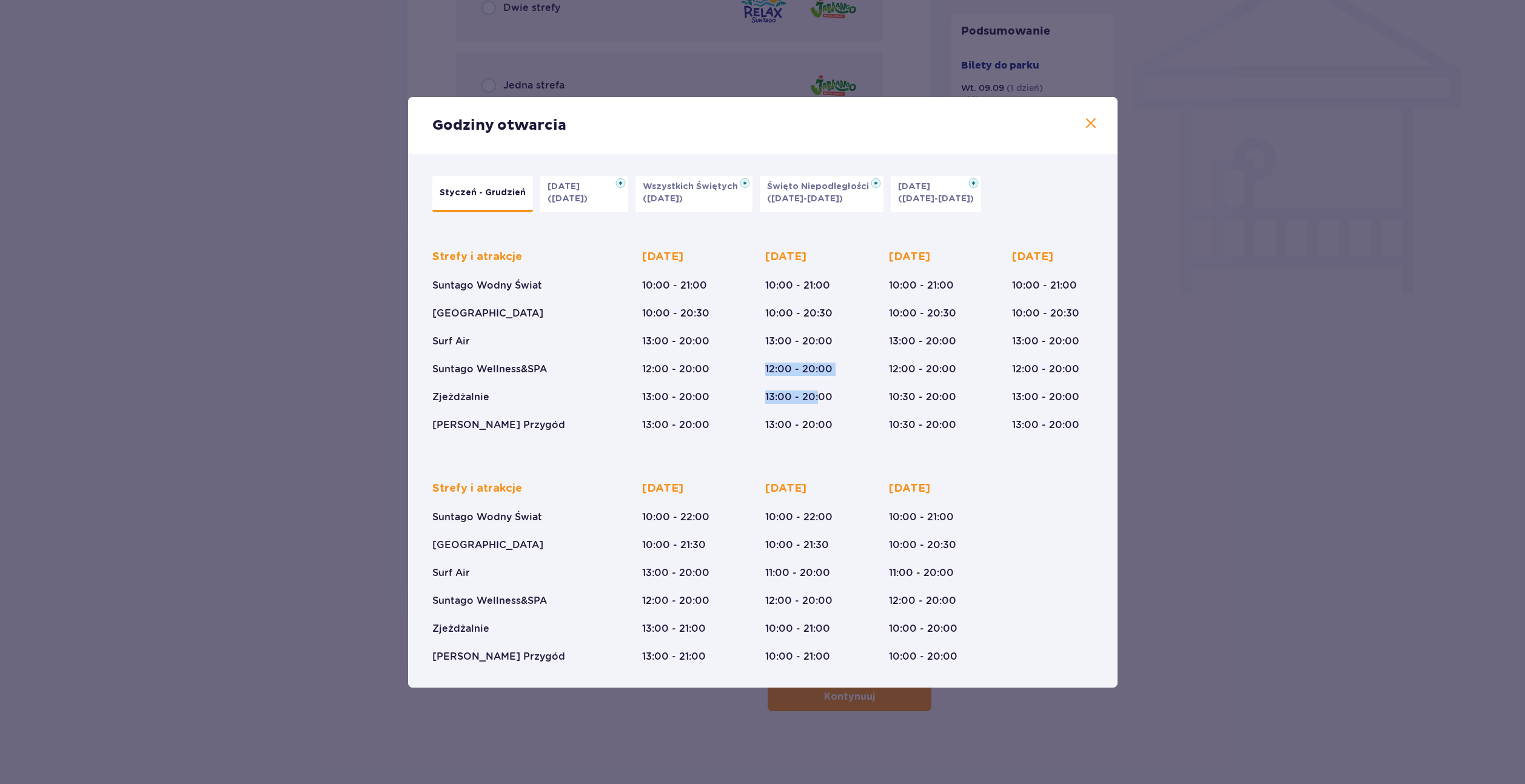
drag, startPoint x: 764, startPoint y: 376, endPoint x: 816, endPoint y: 390, distance: 53.9
click at [816, 390] on div "Strefy i atrakcje Suntago Wodny Świat Crocodile Island Surf Air Suntago Wellnes…" at bounding box center [763, 331] width 661 height 202
click at [814, 392] on p "13:00 - 20:00" at bounding box center [799, 396] width 67 height 13
drag, startPoint x: 805, startPoint y: 394, endPoint x: 769, endPoint y: 398, distance: 36.2
click at [769, 398] on p "13:00 - 20:00" at bounding box center [799, 396] width 67 height 13
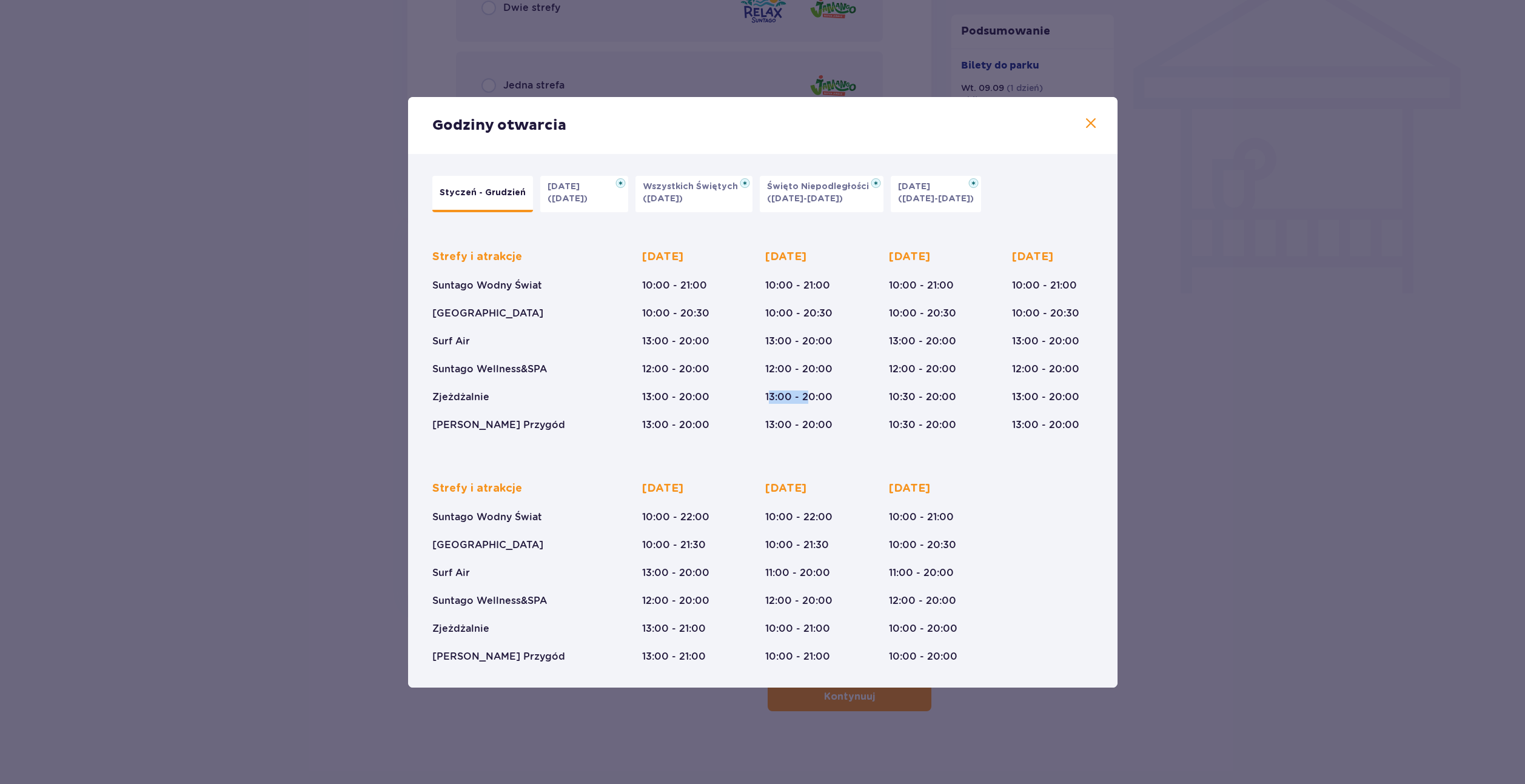
click at [769, 398] on p "13:00 - 20:00" at bounding box center [799, 396] width 67 height 13
drag, startPoint x: 775, startPoint y: 396, endPoint x: 799, endPoint y: 363, distance: 40.8
click at [799, 363] on div "Wtorek 10:00 - 21:00 10:00 - 20:30 13:00 - 20:00 12:00 - 20:00 13:00 - 20:00 13…" at bounding box center [799, 340] width 67 height 182
click at [799, 363] on p "12:00 - 20:00" at bounding box center [799, 369] width 67 height 13
drag, startPoint x: 795, startPoint y: 369, endPoint x: 755, endPoint y: 366, distance: 40.1
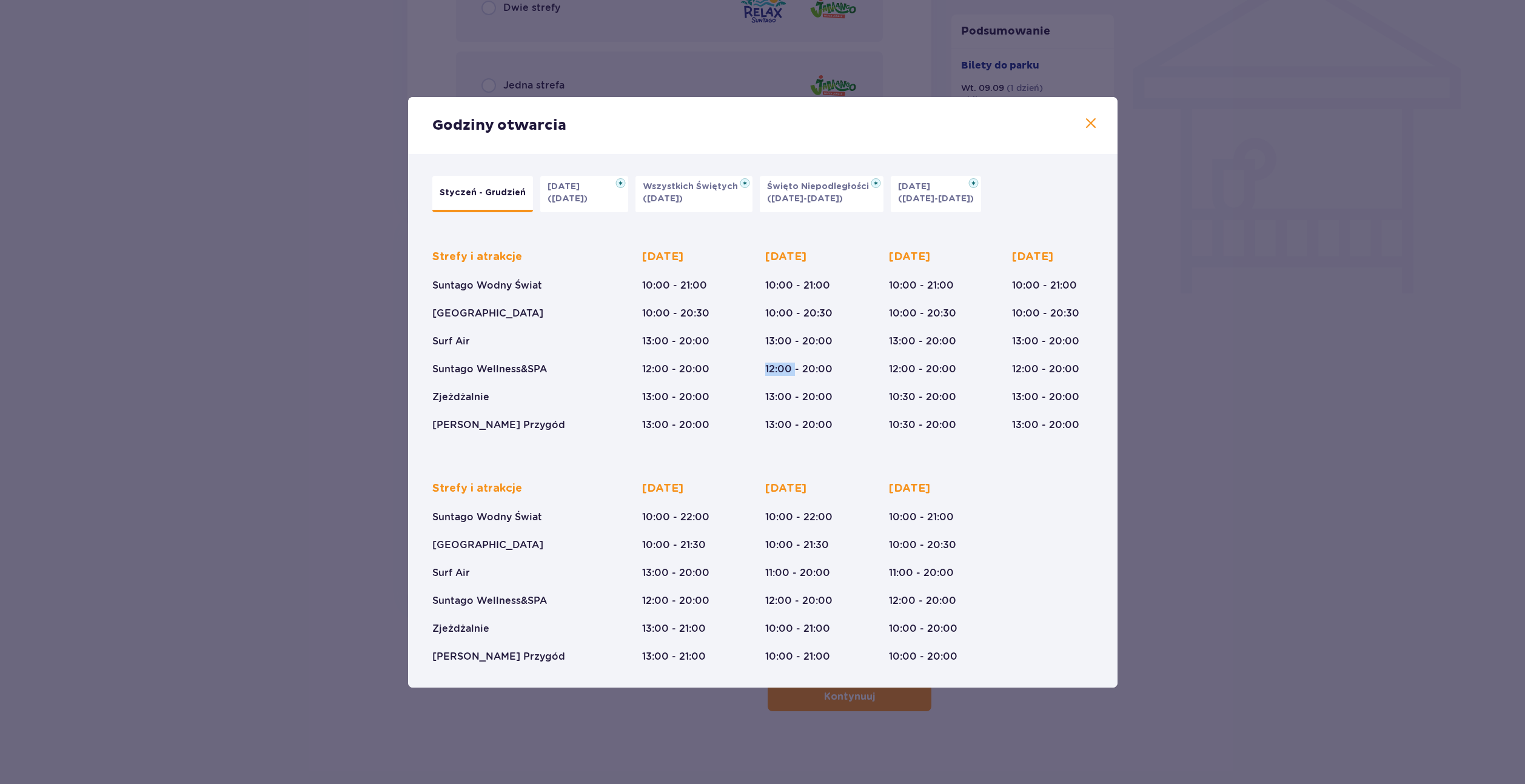
click at [755, 366] on div "Strefy i atrakcje Suntago Wodny Świat Crocodile Island Surf Air Suntago Wellnes…" at bounding box center [763, 331] width 661 height 202
drag, startPoint x: 757, startPoint y: 371, endPoint x: 865, endPoint y: 374, distance: 108.0
click at [865, 374] on div "Strefy i atrakcje Suntago Wodny Świat Crocodile Island Surf Air Suntago Wellnes…" at bounding box center [763, 331] width 661 height 202
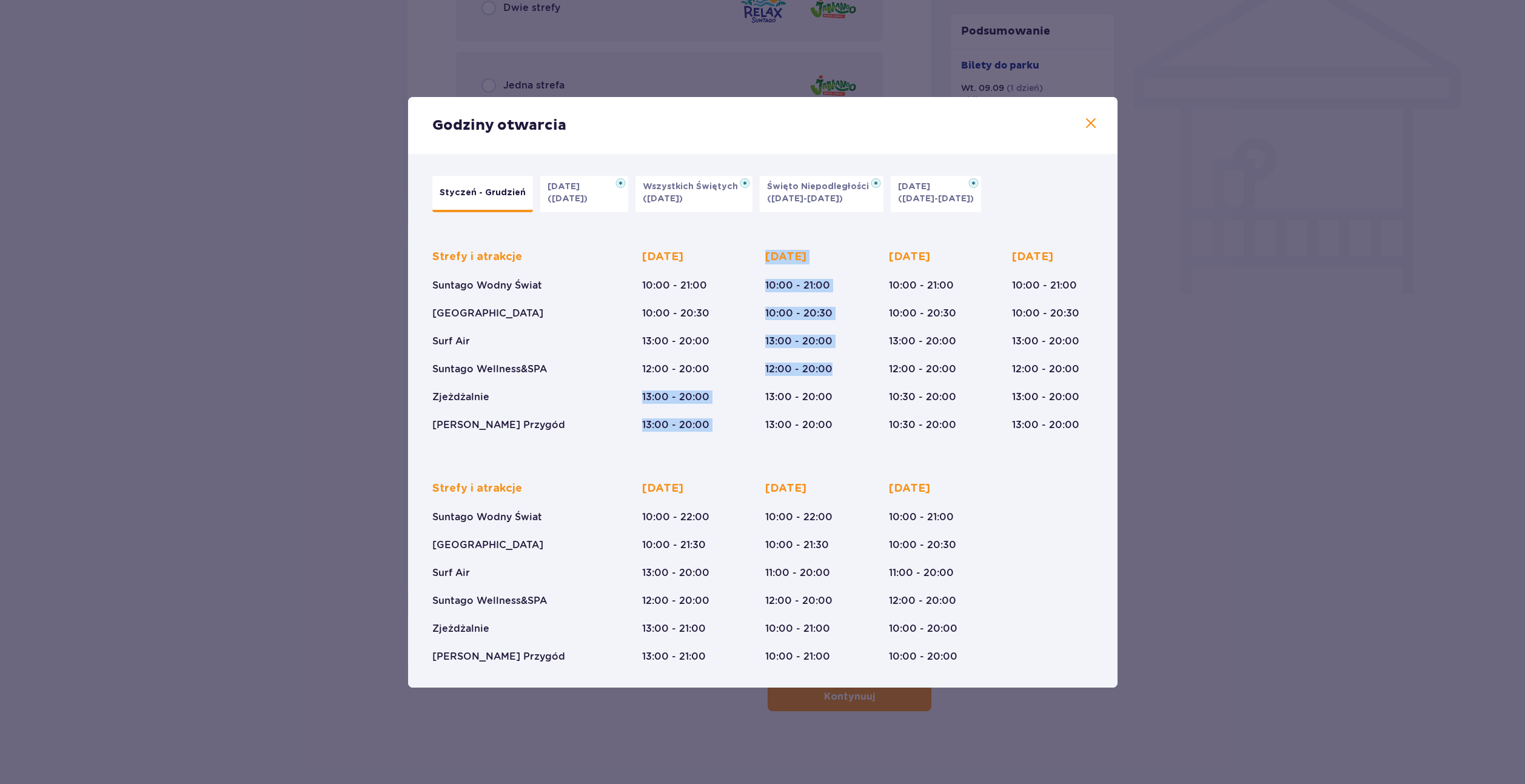
drag, startPoint x: 777, startPoint y: 367, endPoint x: 744, endPoint y: 367, distance: 33.0
click at [744, 367] on div "Strefy i atrakcje Suntago Wodny Świat Crocodile Island Surf Air Suntago Wellnes…" at bounding box center [763, 331] width 661 height 202
click at [775, 379] on div "Wtorek 10:00 - 21:00 10:00 - 20:30 13:00 - 20:00 12:00 - 20:00 13:00 - 20:00 13…" at bounding box center [799, 340] width 67 height 182
drag, startPoint x: 764, startPoint y: 370, endPoint x: 849, endPoint y: 373, distance: 85.1
click at [849, 373] on div "Strefy i atrakcje Suntago Wodny Świat Crocodile Island Surf Air Suntago Wellnes…" at bounding box center [763, 331] width 661 height 202
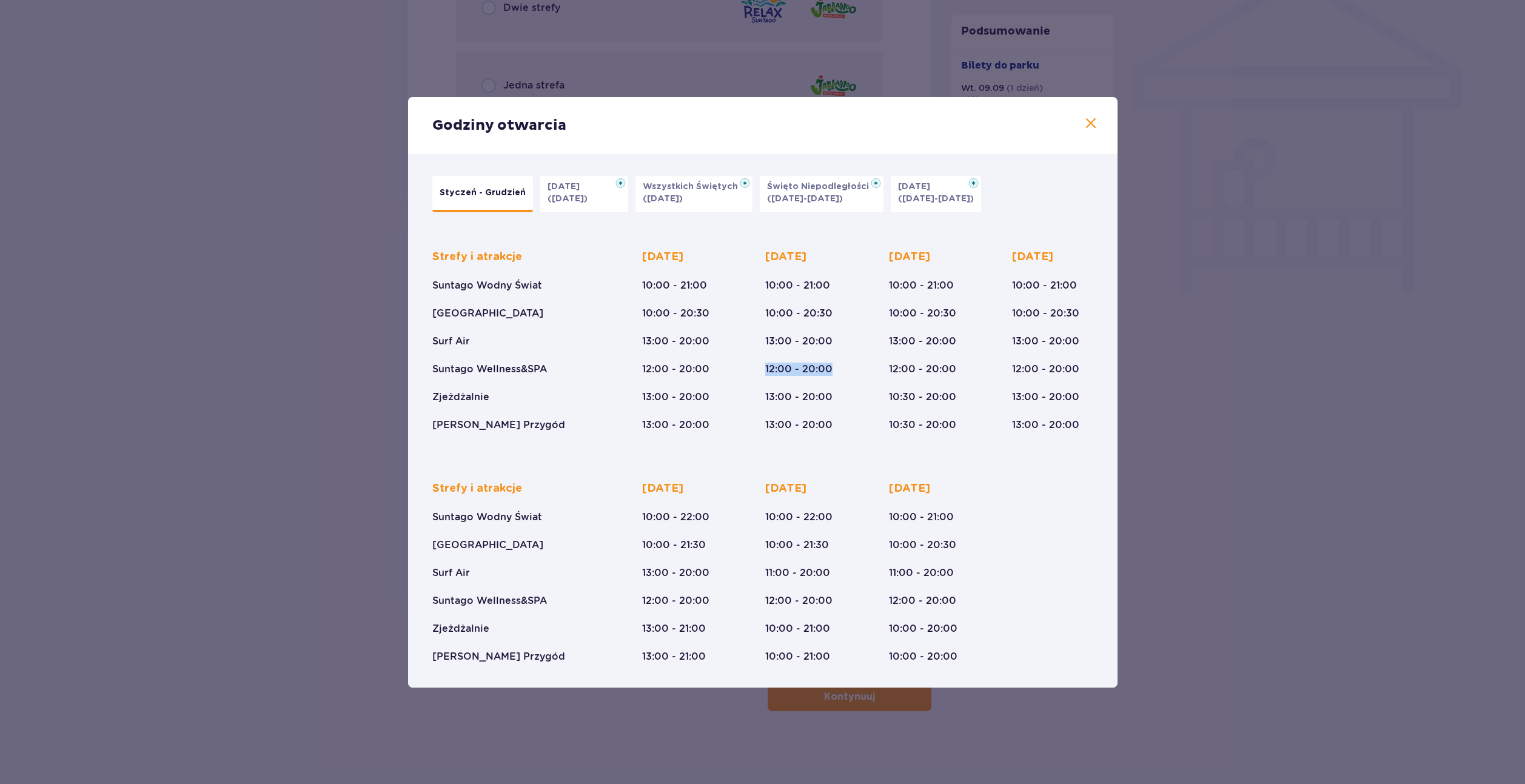
click at [849, 373] on div "Strefy i atrakcje Suntago Wodny Świat Crocodile Island Surf Air Suntago Wellnes…" at bounding box center [763, 331] width 661 height 202
drag, startPoint x: 815, startPoint y: 390, endPoint x: 732, endPoint y: 398, distance: 83.4
click at [732, 398] on div "Strefy i atrakcje Suntago Wodny Świat Crocodile Island Surf Air Suntago Wellnes…" at bounding box center [763, 331] width 661 height 202
click at [779, 406] on div "Wtorek 10:00 - 21:00 10:00 - 20:30 13:00 - 20:00 12:00 - 20:00 13:00 - 20:00 13…" at bounding box center [799, 340] width 67 height 182
drag, startPoint x: 764, startPoint y: 395, endPoint x: 854, endPoint y: 391, distance: 90.1
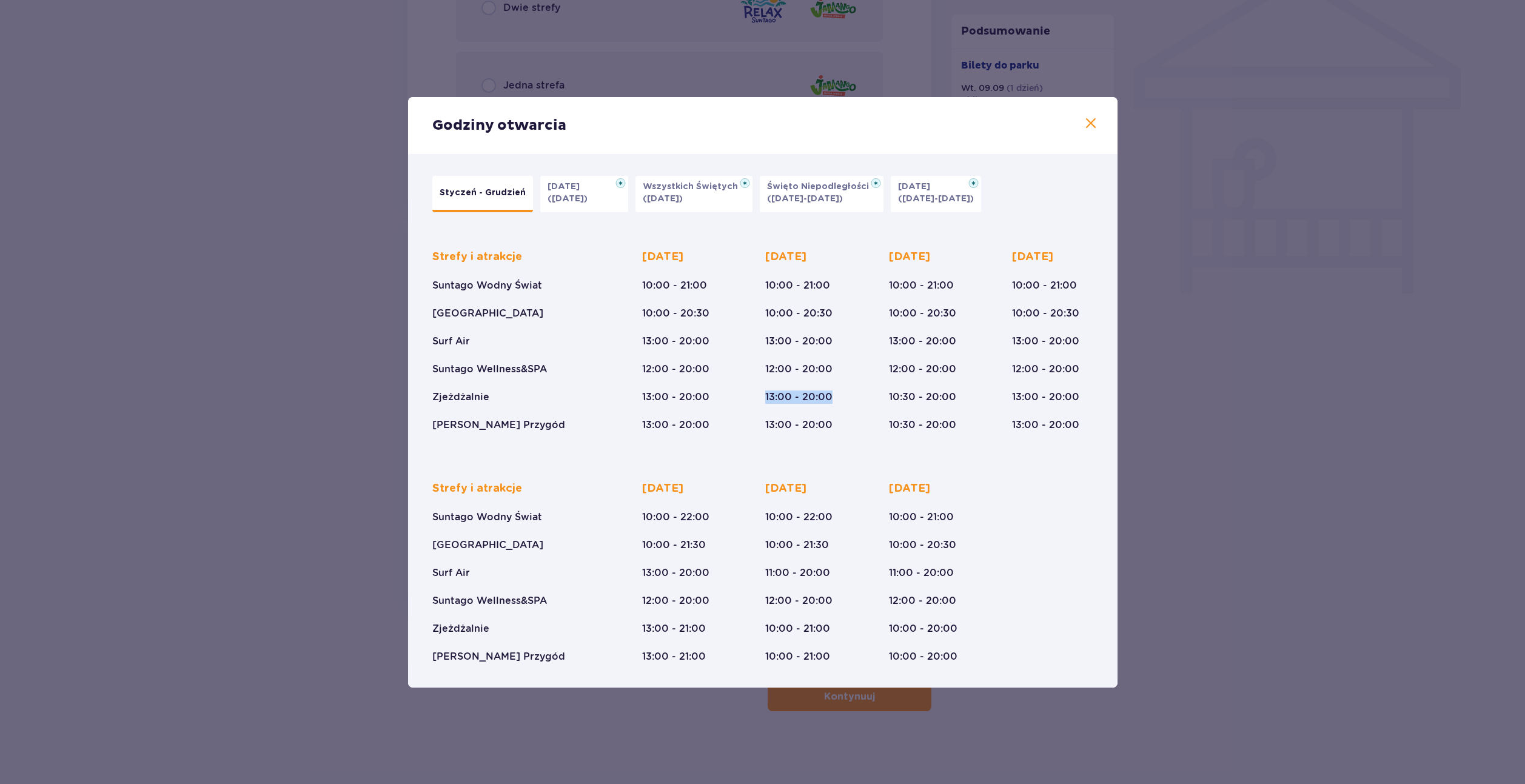
click at [859, 392] on div "Strefy i atrakcje Suntago Wodny Świat Crocodile Island Surf Air Suntago Wellnes…" at bounding box center [763, 331] width 661 height 202
click at [851, 390] on div "Strefy i atrakcje Suntago Wodny Świat Crocodile Island Surf Air Suntago Wellnes…" at bounding box center [763, 331] width 661 height 202
drag, startPoint x: 837, startPoint y: 393, endPoint x: 754, endPoint y: 390, distance: 83.1
click at [754, 390] on div "Strefy i atrakcje Suntago Wodny Świat Crocodile Island Surf Air Suntago Wellnes…" at bounding box center [763, 331] width 661 height 202
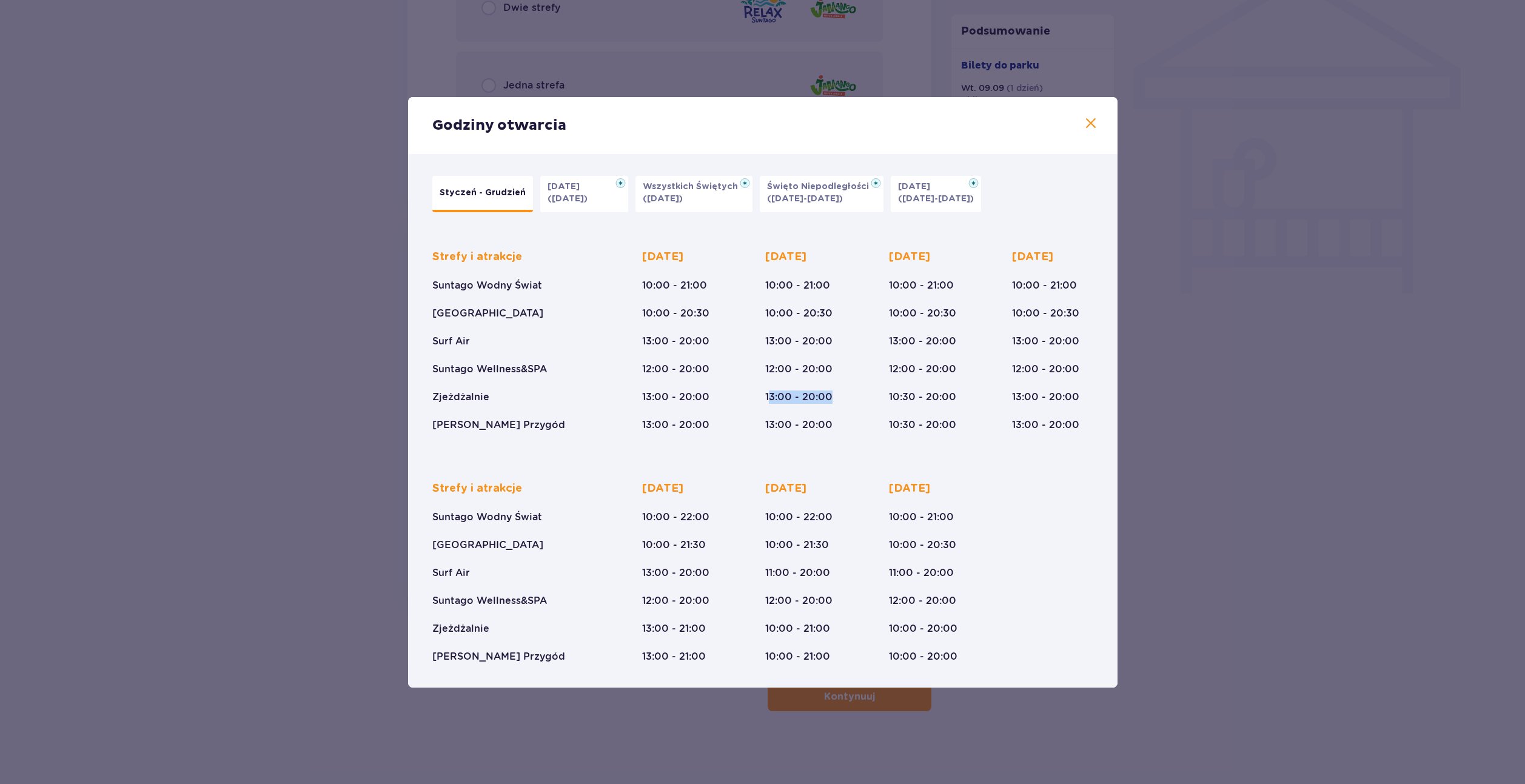
drag, startPoint x: 768, startPoint y: 393, endPoint x: 838, endPoint y: 401, distance: 70.5
click at [838, 401] on div "Wtorek 10:00 - 21:00 10:00 - 20:30 13:00 - 20:00 12:00 - 20:00 13:00 - 20:00 13…" at bounding box center [806, 340] width 81 height 182
drag, startPoint x: 843, startPoint y: 408, endPoint x: 758, endPoint y: 396, distance: 85.8
click at [758, 396] on div "Strefy i atrakcje Suntago Wodny Świat Crocodile Island Surf Air Suntago Wellnes…" at bounding box center [763, 331] width 661 height 202
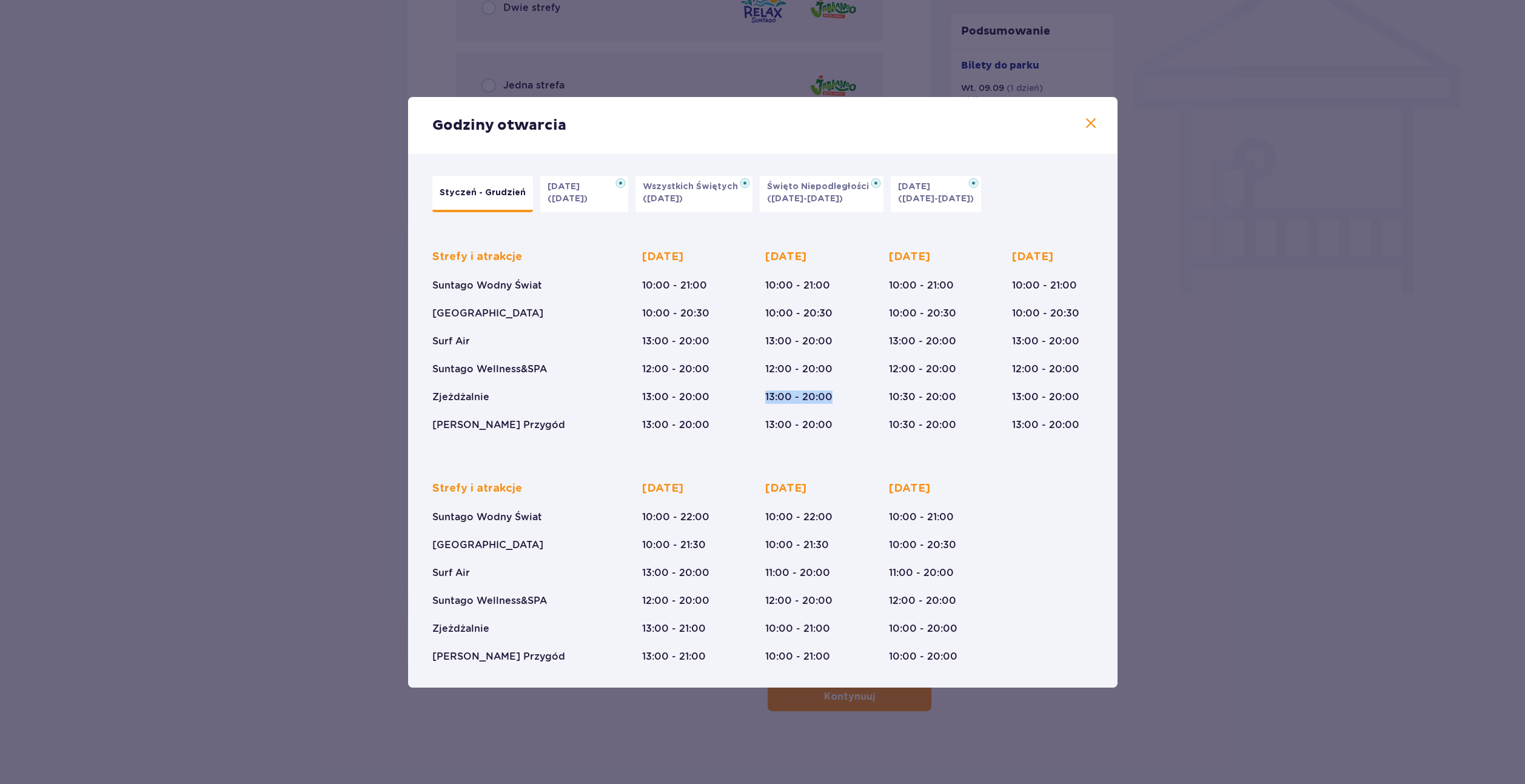
click at [758, 396] on div "Strefy i atrakcje Suntago Wodny Świat Crocodile Island Surf Air Suntago Wellnes…" at bounding box center [763, 331] width 661 height 202
drag, startPoint x: 758, startPoint y: 396, endPoint x: 841, endPoint y: 381, distance: 84.3
click at [842, 381] on div "Strefy i atrakcje Suntago Wodny Świat Crocodile Island Surf Air Suntago Wellnes…" at bounding box center [763, 331] width 661 height 202
click at [838, 381] on div "Wtorek 10:00 - 21:00 10:00 - 20:30 13:00 - 20:00 12:00 - 20:00 13:00 - 20:00 13…" at bounding box center [806, 340] width 81 height 182
drag, startPoint x: 835, startPoint y: 372, endPoint x: 767, endPoint y: 376, distance: 68.1
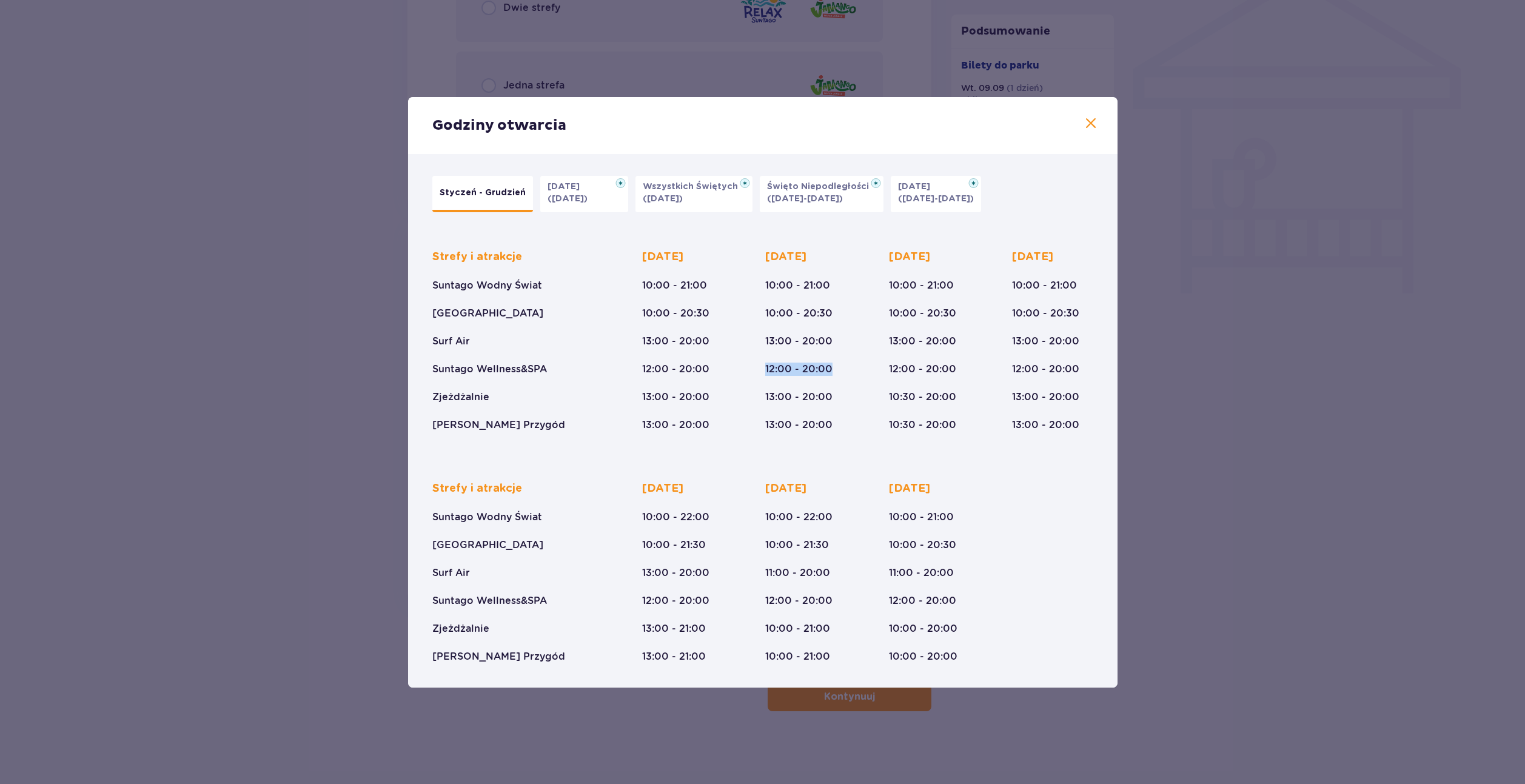
click at [767, 376] on div "Wtorek 10:00 - 21:00 10:00 - 20:30 13:00 - 20:00 12:00 - 20:00 13:00 - 20:00 13…" at bounding box center [806, 340] width 81 height 182
click at [767, 376] on div "Wtorek 10:00 - 21:00 10:00 - 20:30 13:00 - 20:00 12:00 - 20:00 13:00 - 20:00 13…" at bounding box center [799, 340] width 67 height 182
drag, startPoint x: 771, startPoint y: 373, endPoint x: 844, endPoint y: 374, distance: 73.0
click at [844, 374] on div "Wtorek 10:00 - 21:00 10:00 - 20:30 13:00 - 20:00 12:00 - 20:00 13:00 - 20:00 13…" at bounding box center [806, 340] width 81 height 182
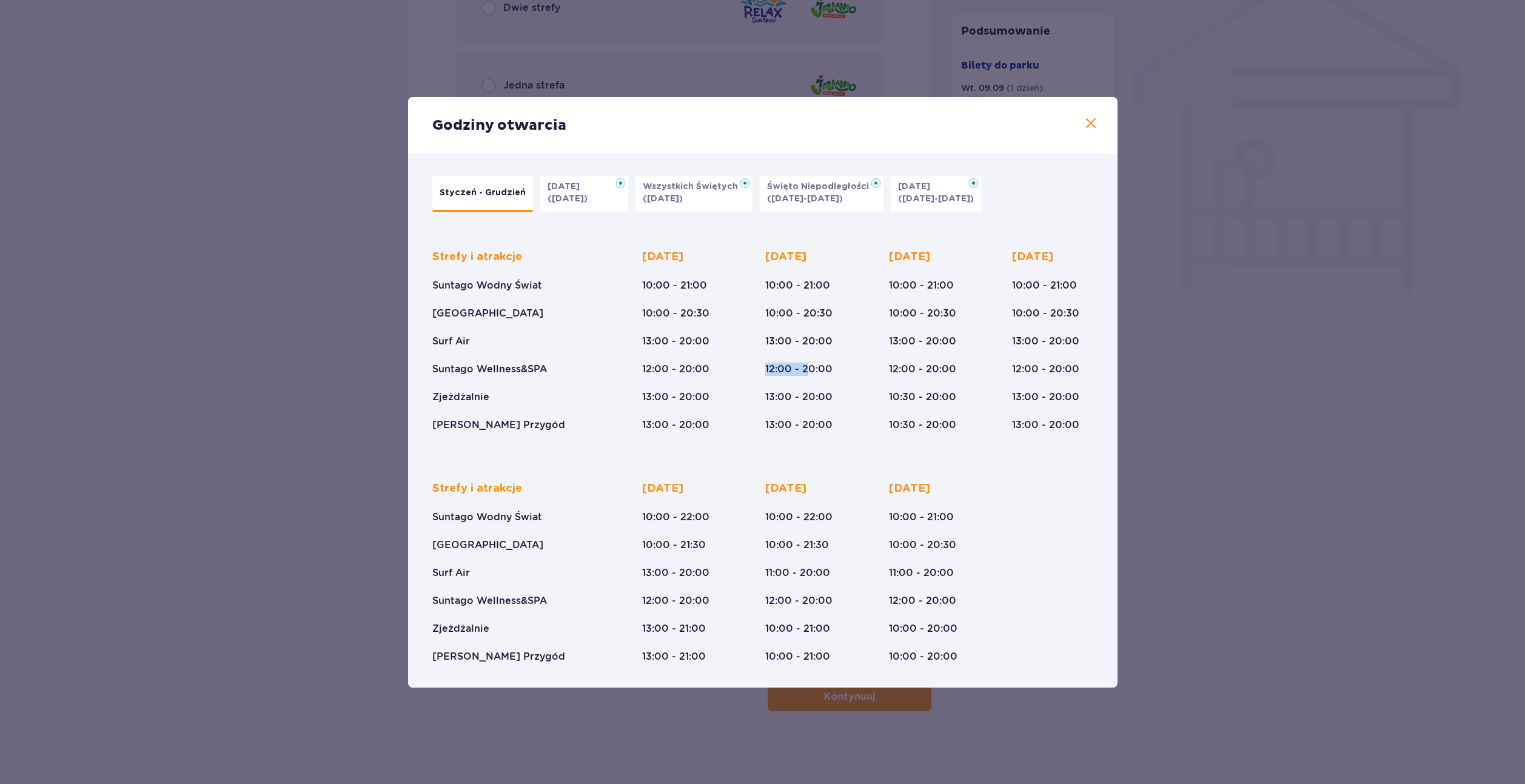
drag, startPoint x: 808, startPoint y: 372, endPoint x: 756, endPoint y: 376, distance: 52.2
click at [756, 376] on div "Strefy i atrakcje Suntago Wodny Świat Crocodile Island Surf Air Suntago Wellnes…" at bounding box center [763, 331] width 661 height 202
drag, startPoint x: 759, startPoint y: 373, endPoint x: 844, endPoint y: 373, distance: 85.0
click at [844, 373] on div "Strefy i atrakcje Suntago Wodny Świat Crocodile Island Surf Air Suntago Wellnes…" at bounding box center [763, 331] width 661 height 202
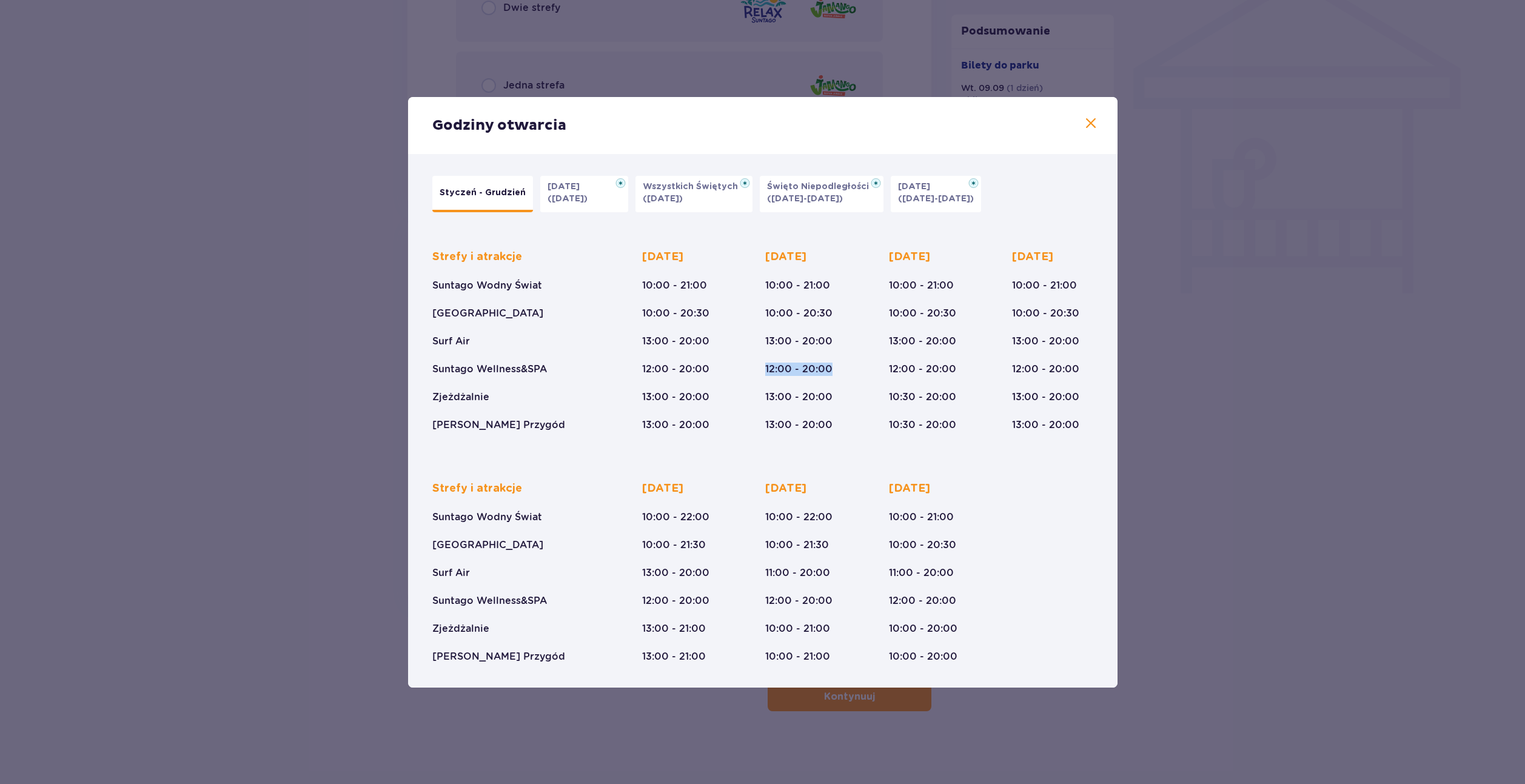
click at [844, 373] on div "Wtorek 10:00 - 21:00 10:00 - 20:30 13:00 - 20:00 12:00 - 20:00 13:00 - 20:00 13…" at bounding box center [806, 340] width 81 height 182
drag, startPoint x: 825, startPoint y: 368, endPoint x: 750, endPoint y: 369, distance: 75.0
click at [750, 369] on div "Strefy i atrakcje Suntago Wodny Świat Crocodile Island Surf Air Suntago Wellnes…" at bounding box center [763, 331] width 661 height 202
drag, startPoint x: 750, startPoint y: 369, endPoint x: 838, endPoint y: 379, distance: 88.6
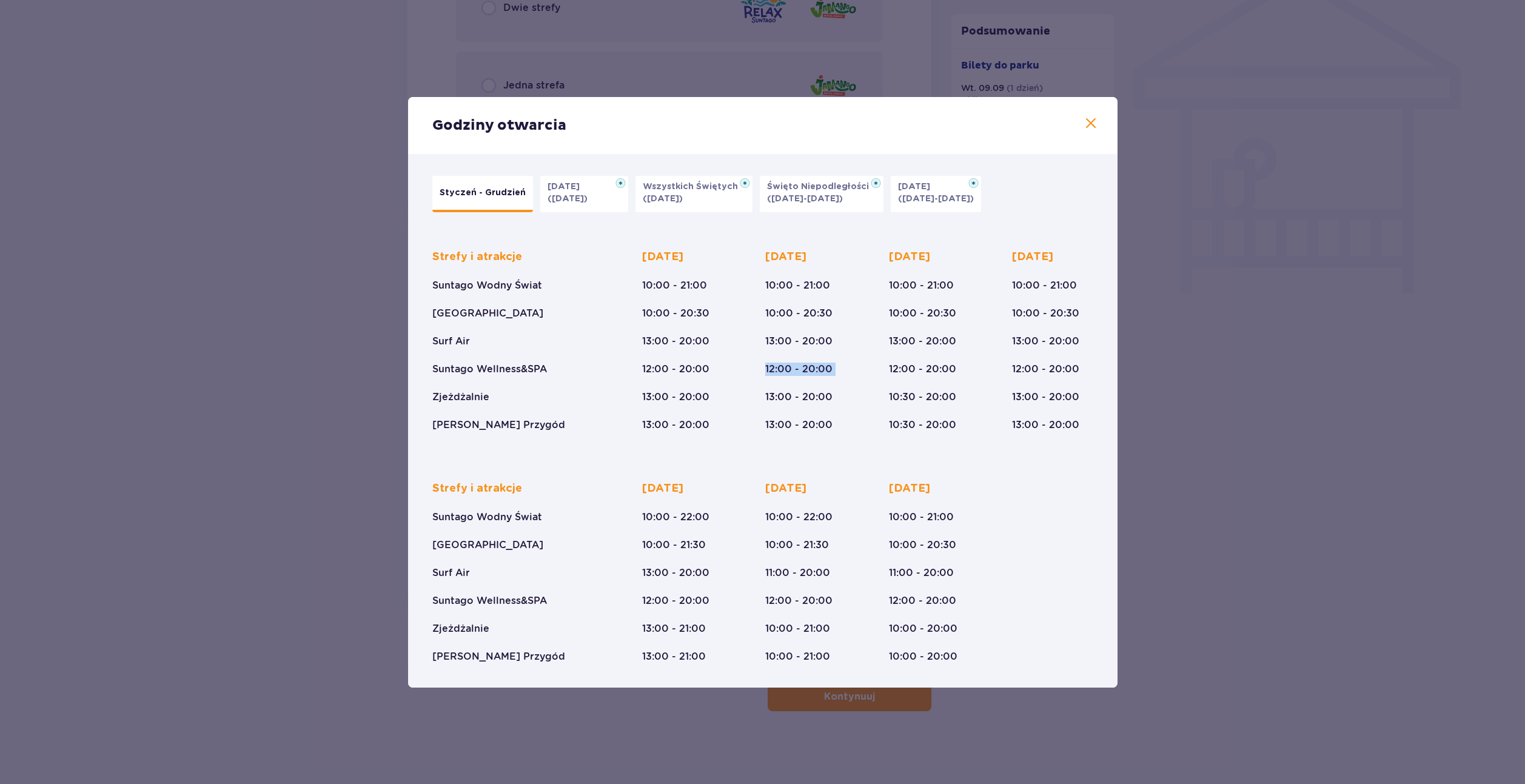
click at [838, 379] on div "Strefy i atrakcje Suntago Wodny Świat Crocodile Island Surf Air Suntago Wellnes…" at bounding box center [763, 331] width 661 height 202
click at [838, 379] on div "Wtorek 10:00 - 21:00 10:00 - 20:30 13:00 - 20:00 12:00 - 20:00 13:00 - 20:00 13…" at bounding box center [806, 340] width 81 height 182
drag, startPoint x: 813, startPoint y: 396, endPoint x: 757, endPoint y: 396, distance: 56.0
click at [757, 396] on div "Strefy i atrakcje Suntago Wodny Świat Crocodile Island Surf Air Suntago Wellnes…" at bounding box center [763, 331] width 661 height 202
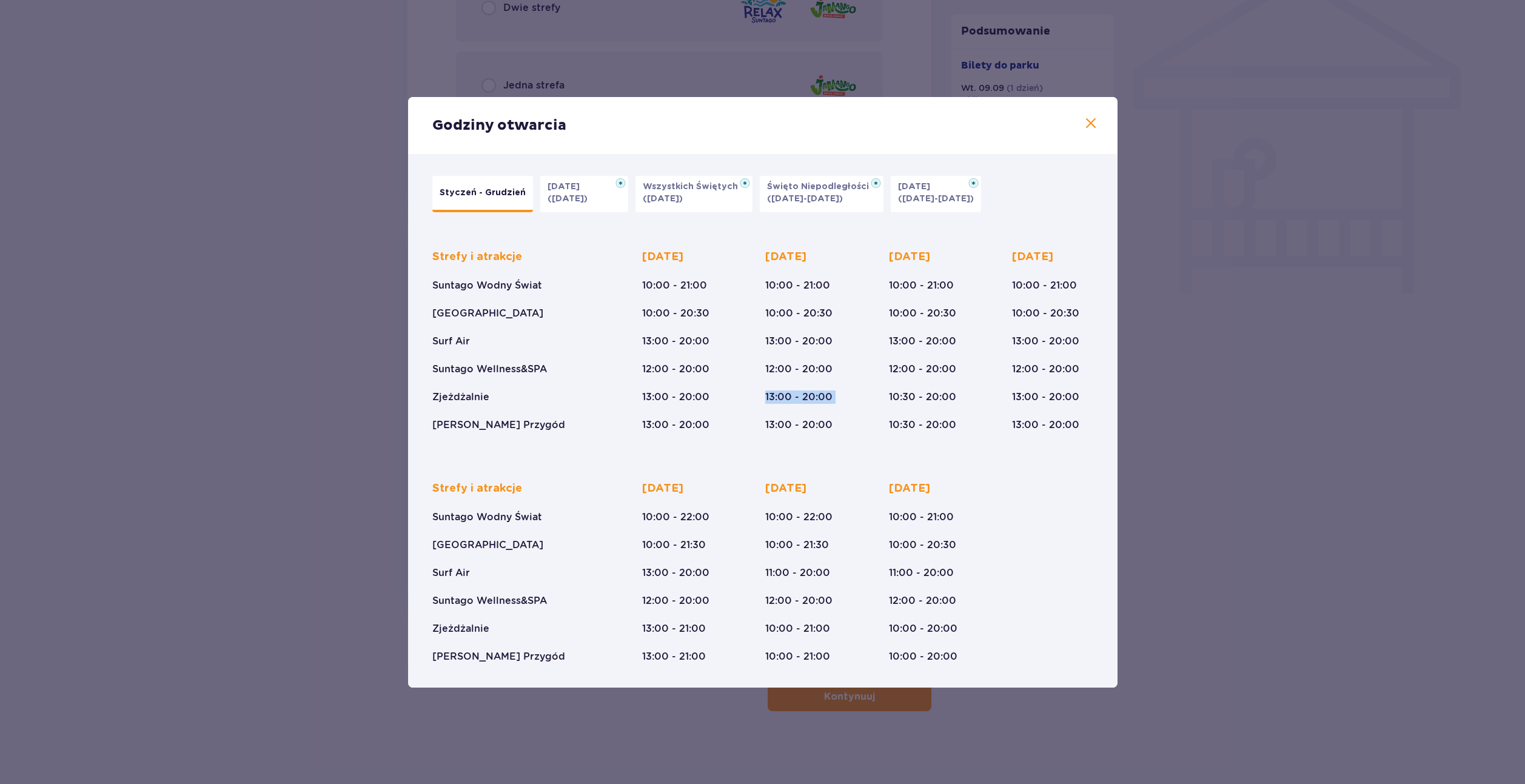
drag
click at [841, 398] on div "Strefy i atrakcje Suntago Wodny Świat Crocodile Island Surf Air Suntago Wellnes…" at bounding box center [763, 331] width 661 height 202
click at [841, 398] on div "Wtorek 10:00 - 21:00 10:00 - 20:30 13:00 - 20:00 12:00 - 20:00 13:00 - 20:00 13…" at bounding box center [806, 340] width 81 height 182
click at [832, 414] on div "Wtorek 10:00 - 21:00 10:00 - 20:30 13:00 - 20:00 12:00 - 20:00 13:00 - 20:00 13…" at bounding box center [806, 340] width 81 height 182
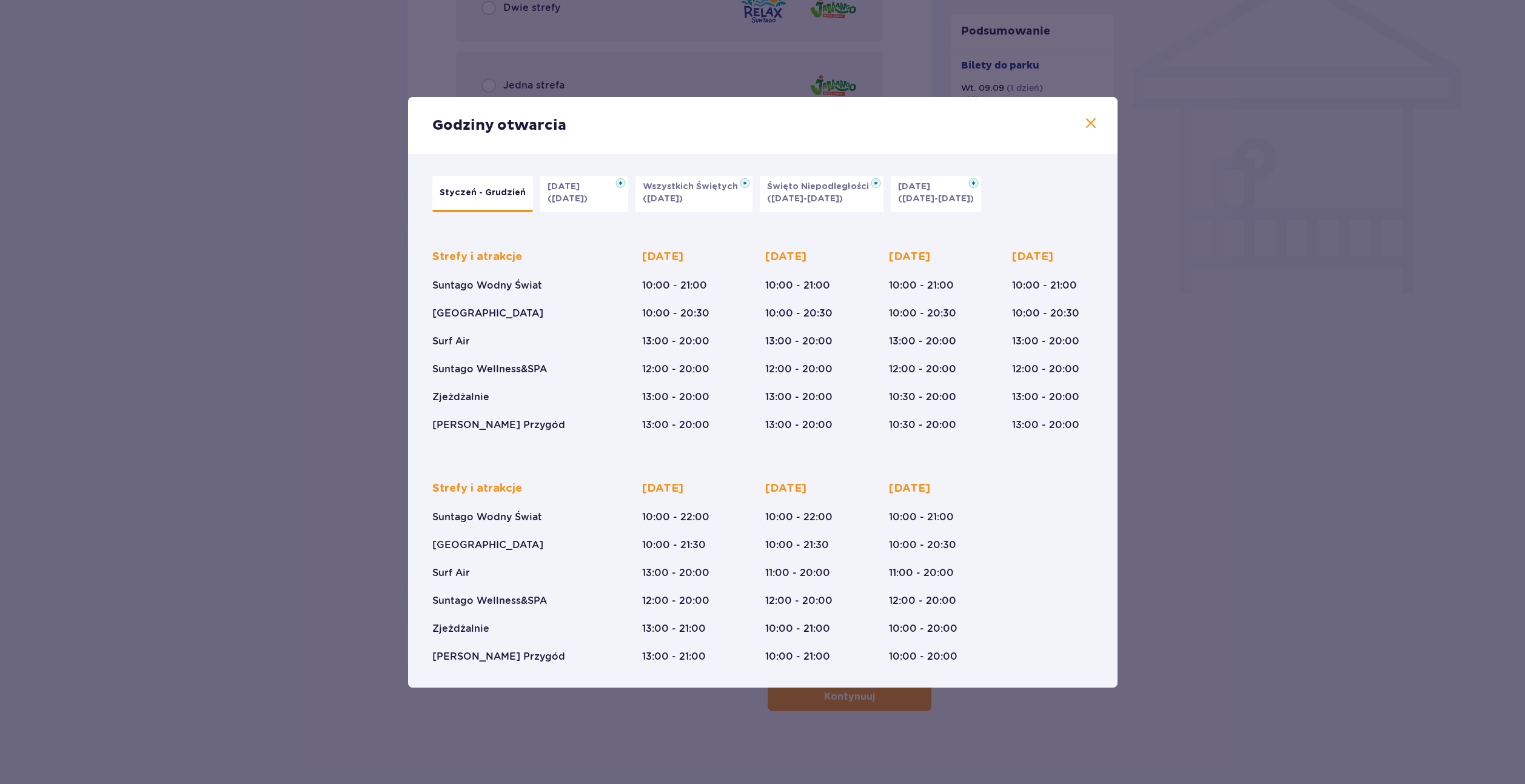
click at [838, 401] on div "Wtorek 10:00 - 21:00 10:00 - 20:30 13:00 - 20:00 12:00 - 20:00 13:00 - 20:00 13…" at bounding box center [806, 340] width 81 height 182
click at [761, 399] on div "Strefy i atrakcje Suntago Wodny Świat Crocodile Island Surf Air Suntago Wellnes…" at bounding box center [763, 331] width 661 height 202
click at [835, 395] on div "Strefy i atrakcje Suntago Wodny Świat Crocodile Island Surf Air Suntago Wellnes…" at bounding box center [763, 331] width 661 height 202
click at [835, 395] on div "Wtorek 10:00 - 21:00 10:00 - 20:30 13:00 - 20:00 12:00 - 20:00 13:00 - 20:00 13…" at bounding box center [806, 340] width 81 height 182
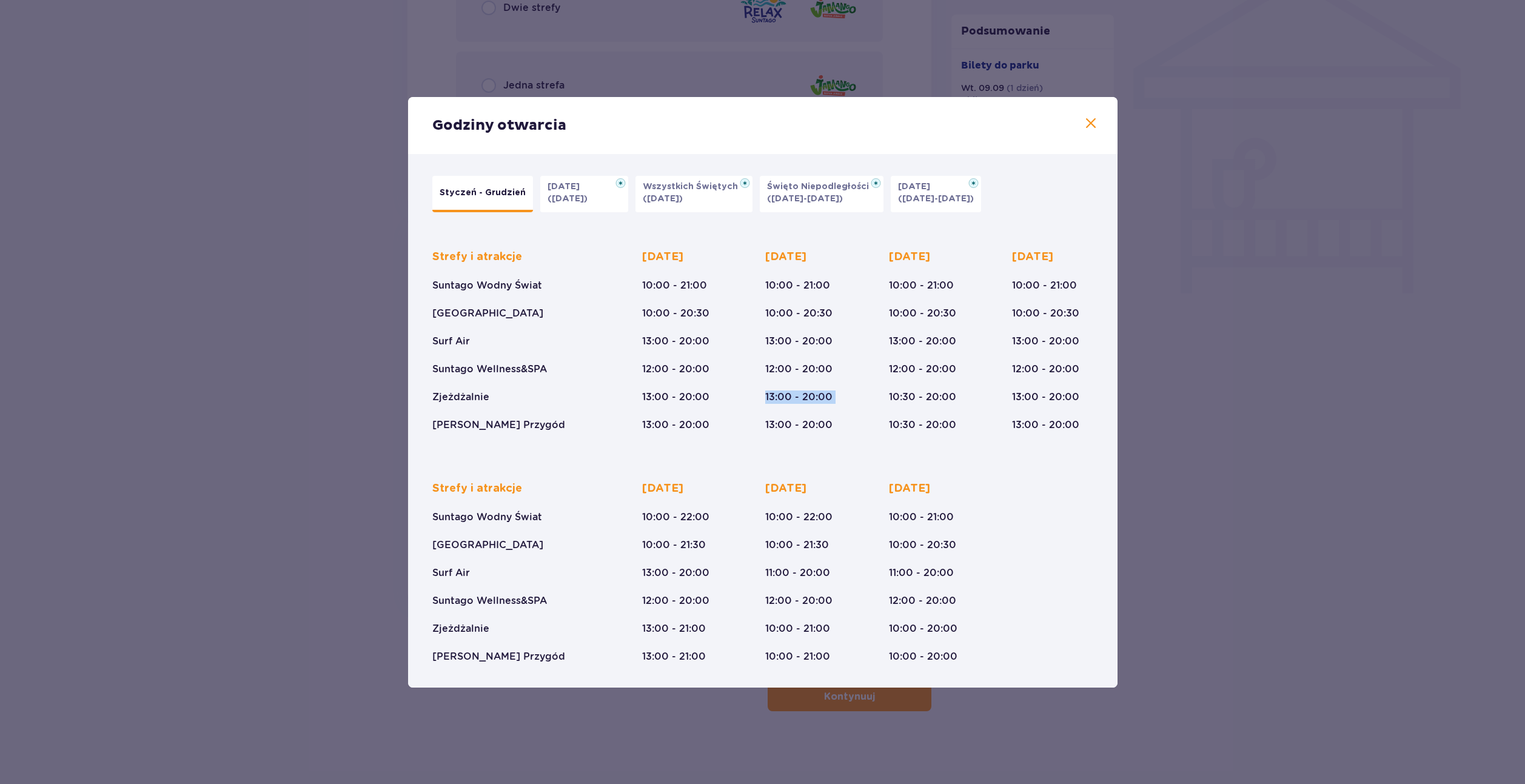
click at [767, 395] on div "Wtorek 10:00 - 21:00 10:00 - 20:30 13:00 - 20:00 12:00 - 20:00 13:00 - 20:00 13…" at bounding box center [806, 340] width 81 height 182
click at [767, 395] on p "13:00 - 20:00" at bounding box center [799, 396] width 67 height 13
click at [845, 398] on div "Wtorek 10:00 - 21:00 10:00 - 20:30 13:00 - 20:00 12:00 - 20:00 13:00 - 20:00 13…" at bounding box center [806, 340] width 81 height 182
click at [764, 398] on div "Strefy i atrakcje Suntago Wodny Świat Crocodile Island Surf Air Suntago Wellnes…" at bounding box center [763, 331] width 661 height 202
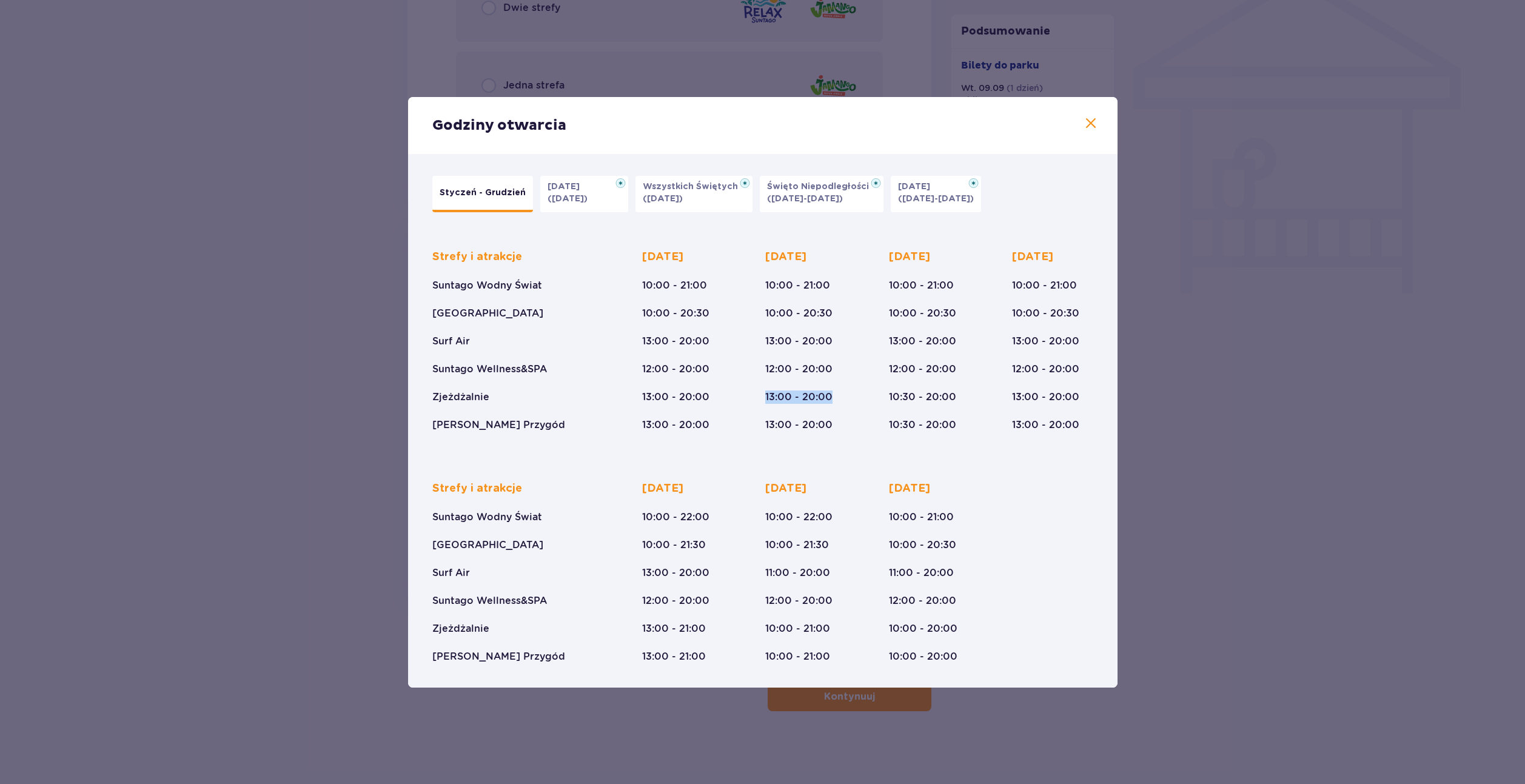
click at [763, 396] on div "Strefy i atrakcje Suntago Wodny Świat Crocodile Island Surf Air Suntago Wellnes…" at bounding box center [763, 331] width 661 height 202
click at [721, 368] on div "Strefy i atrakcje Suntago Wodny Świat Crocodile Island Surf Air Suntago Wellnes…" at bounding box center [763, 331] width 661 height 202
click at [716, 367] on div "Poniedziałek 10:00 - 21:00 10:00 - 20:30 13:00 - 20:00 12:00 - 20:00 13:00 - 20…" at bounding box center [683, 340] width 81 height 182
click at [703, 366] on p "12:00 - 20:00" at bounding box center [676, 369] width 67 height 13
click at [695, 331] on div "Poniedziałek 10:00 - 21:00 10:00 - 20:30 13:00 - 20:00 12:00 - 20:00 13:00 - 20…" at bounding box center [676, 340] width 67 height 182
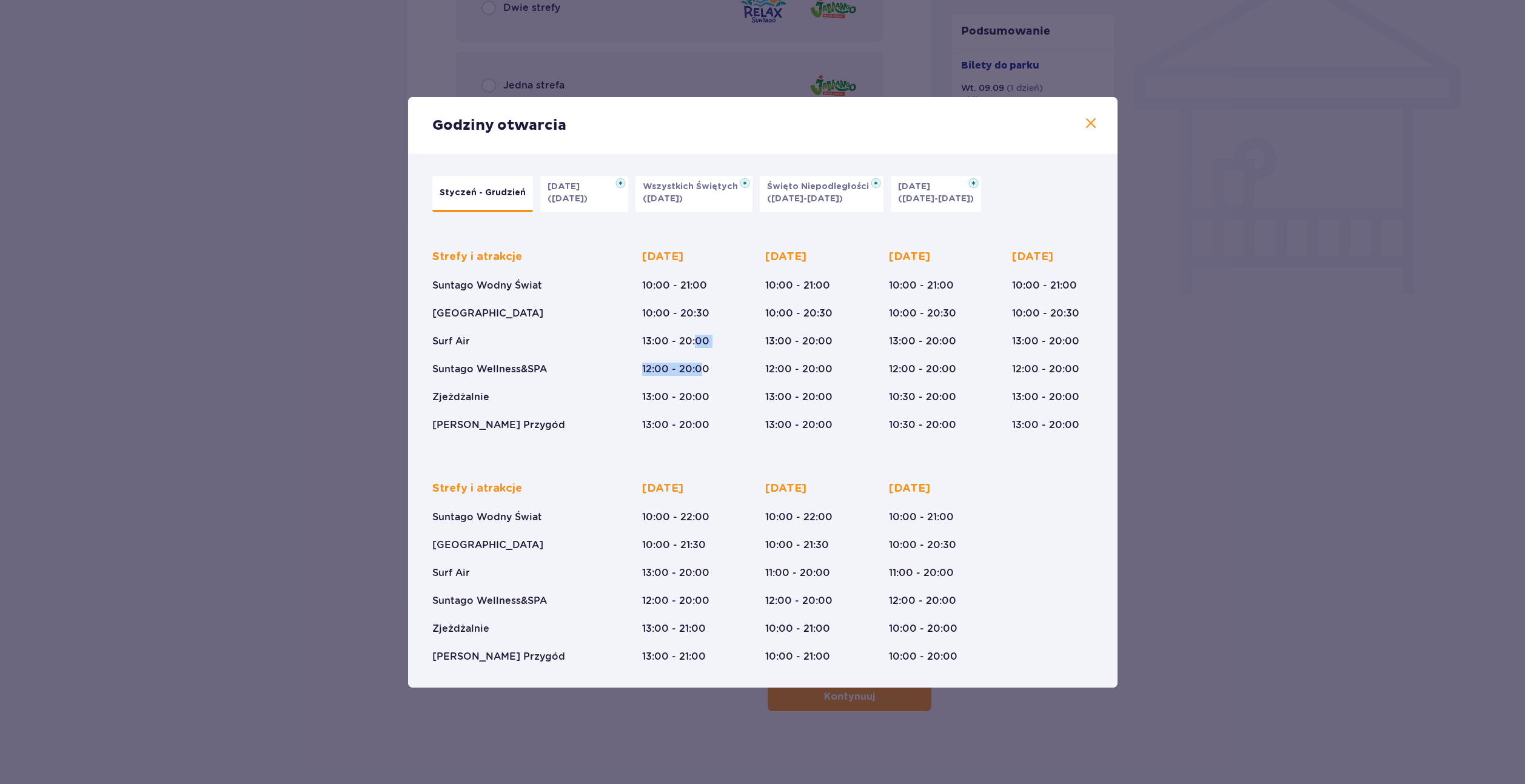
click at [695, 331] on div "Poniedziałek 10:00 - 21:00 10:00 - 20:30 13:00 - 20:00 12:00 - 20:00 13:00 - 20…" at bounding box center [676, 340] width 67 height 182
click at [716, 318] on div "Poniedziałek 10:00 - 21:00 10:00 - 20:30 13:00 - 20:00 12:00 - 20:00 13:00 - 20…" at bounding box center [683, 340] width 81 height 182
click at [856, 325] on div "Strefy i atrakcje Suntago Wodny Świat Crocodile Island Surf Air Suntago Wellnes…" at bounding box center [763, 331] width 661 height 202
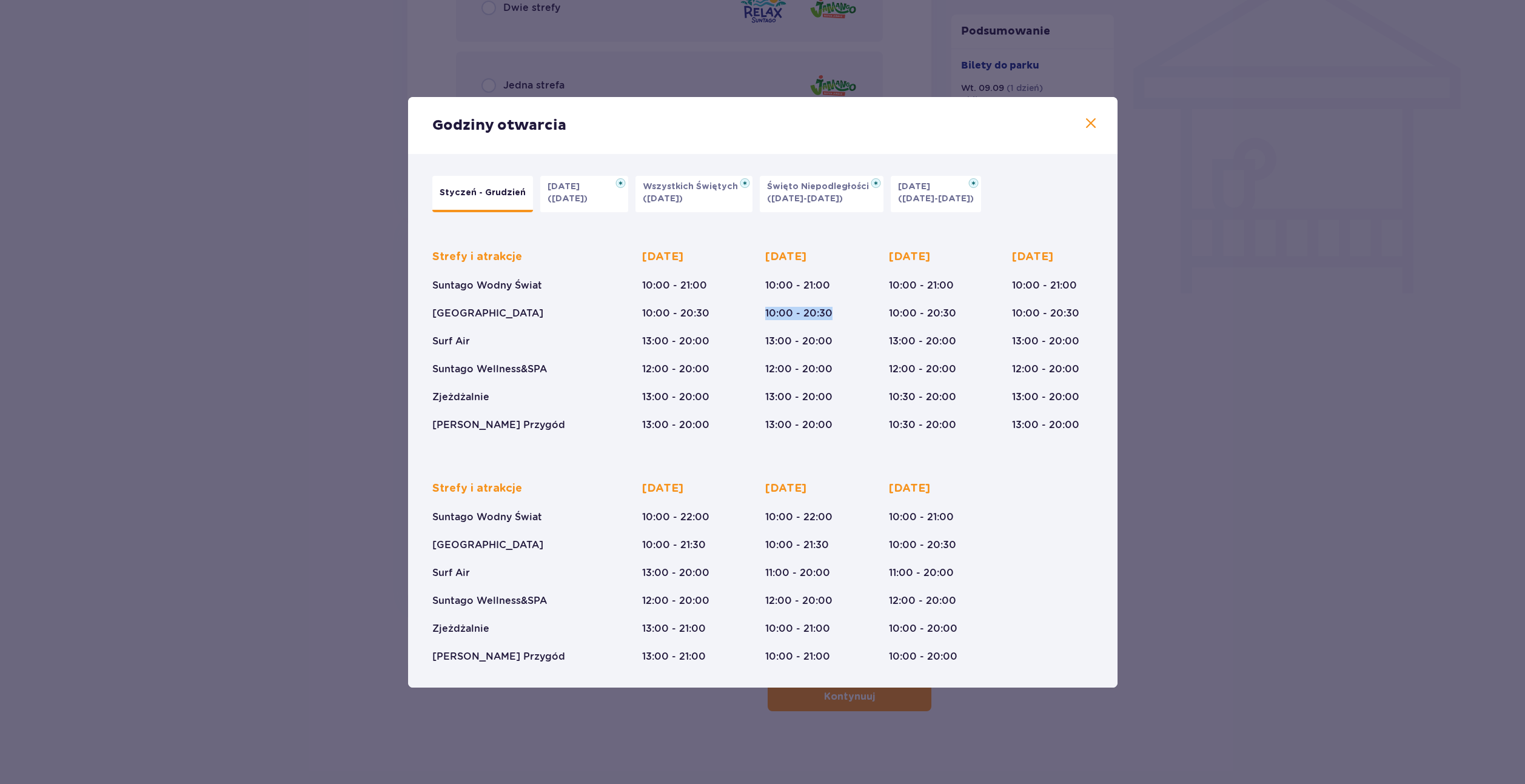
click at [758, 311] on div "Strefy i atrakcje Suntago Wodny Świat Crocodile Island Surf Air Suntago Wellnes…" at bounding box center [763, 331] width 661 height 202
click at [873, 293] on div "Strefy i atrakcje Suntago Wodny Świat Crocodile Island Surf Air Suntago Wellnes…" at bounding box center [763, 331] width 661 height 202
click at [771, 283] on div "Strefy i atrakcje Suntago Wodny Świat Crocodile Island Surf Air Suntago Wellnes…" at bounding box center [763, 331] width 661 height 202
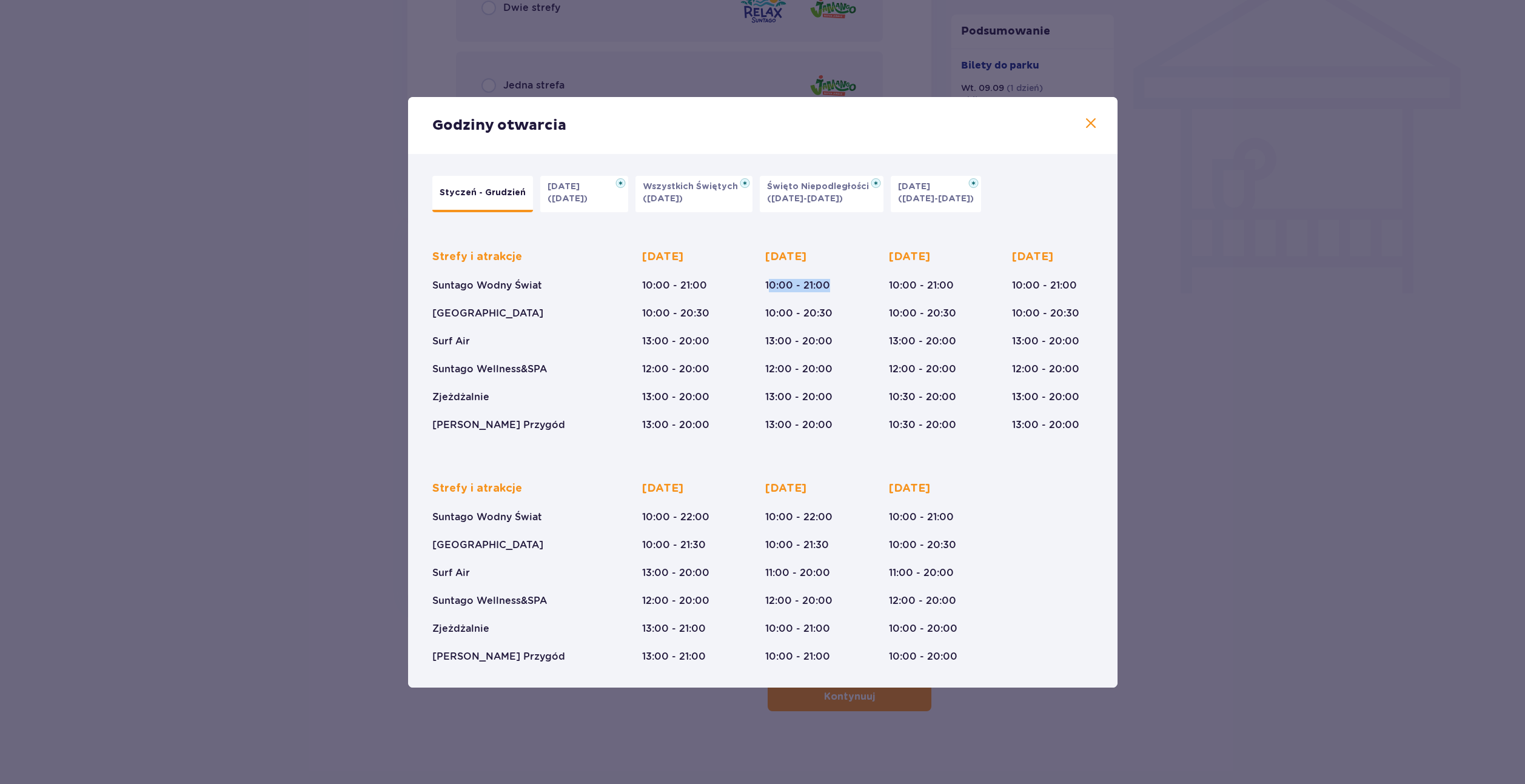
click at [771, 283] on p "10:00 - 21:00" at bounding box center [797, 285] width 65 height 13
click at [847, 296] on div "Strefy i atrakcje Suntago Wodny Świat Crocodile Island Surf Air Suntago Wellnes…" at bounding box center [763, 331] width 661 height 202
click at [685, 311] on div "Strefy i atrakcje Suntago Wodny Świat Crocodile Island Surf Air Suntago Wellnes…" at bounding box center [763, 331] width 661 height 202
click at [685, 311] on p "10:00 - 20:30" at bounding box center [676, 313] width 67 height 13
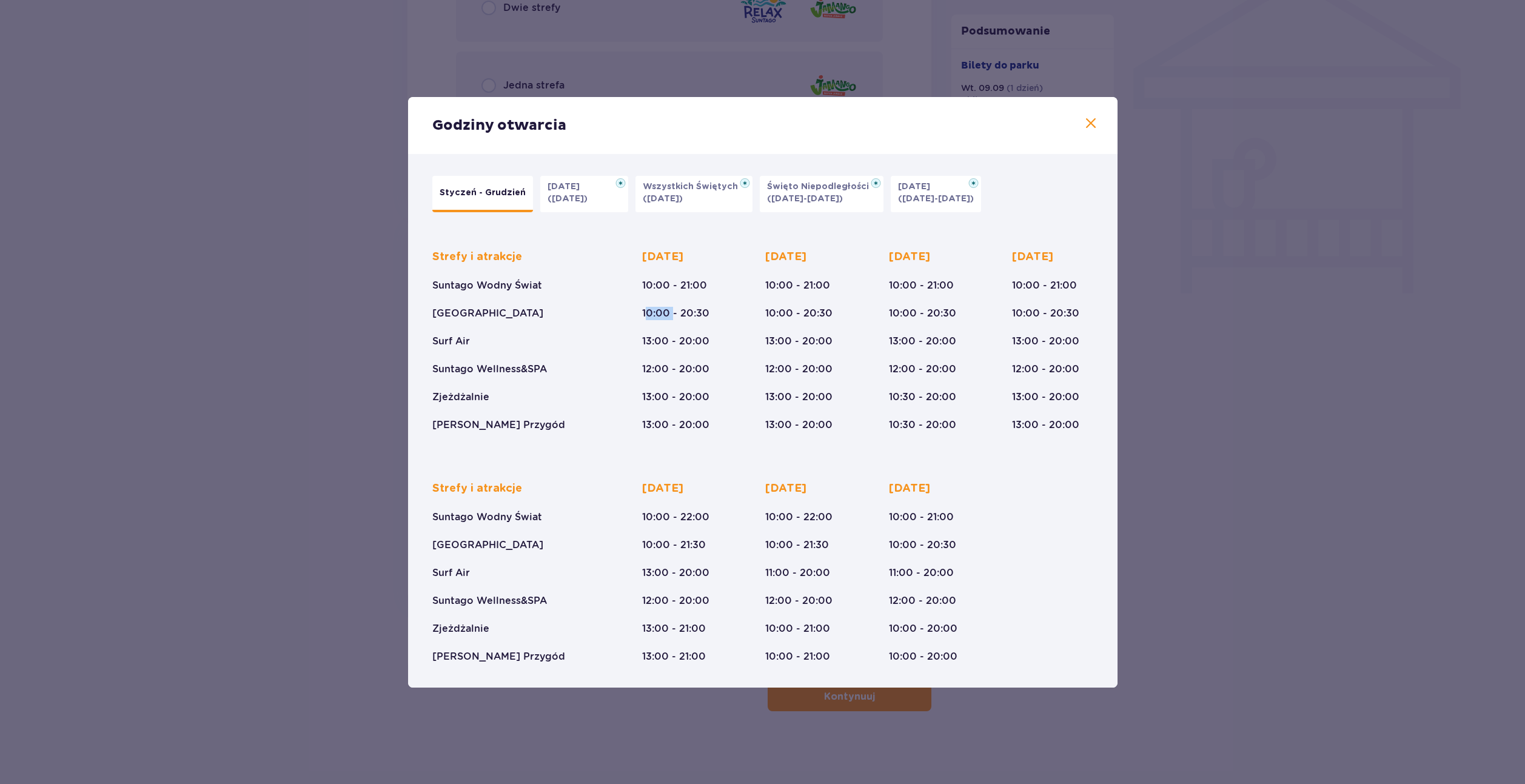
click at [646, 319] on p "10:00 - 20:30" at bounding box center [676, 313] width 67 height 13
click at [708, 392] on div "Poniedziałek 10:00 - 21:00 10:00 - 20:30 13:00 - 20:00 12:00 - 20:00 13:00 - 20…" at bounding box center [676, 340] width 67 height 182
click at [709, 392] on div "Poniedziałek 10:00 - 21:00 10:00 - 20:30 13:00 - 20:00 12:00 - 20:00 13:00 - 20…" at bounding box center [676, 340] width 67 height 182
click at [629, 386] on div "Strefy i atrakcje Suntago Wodny Świat Crocodile Island Surf Air Suntago Wellnes…" at bounding box center [763, 331] width 661 height 202
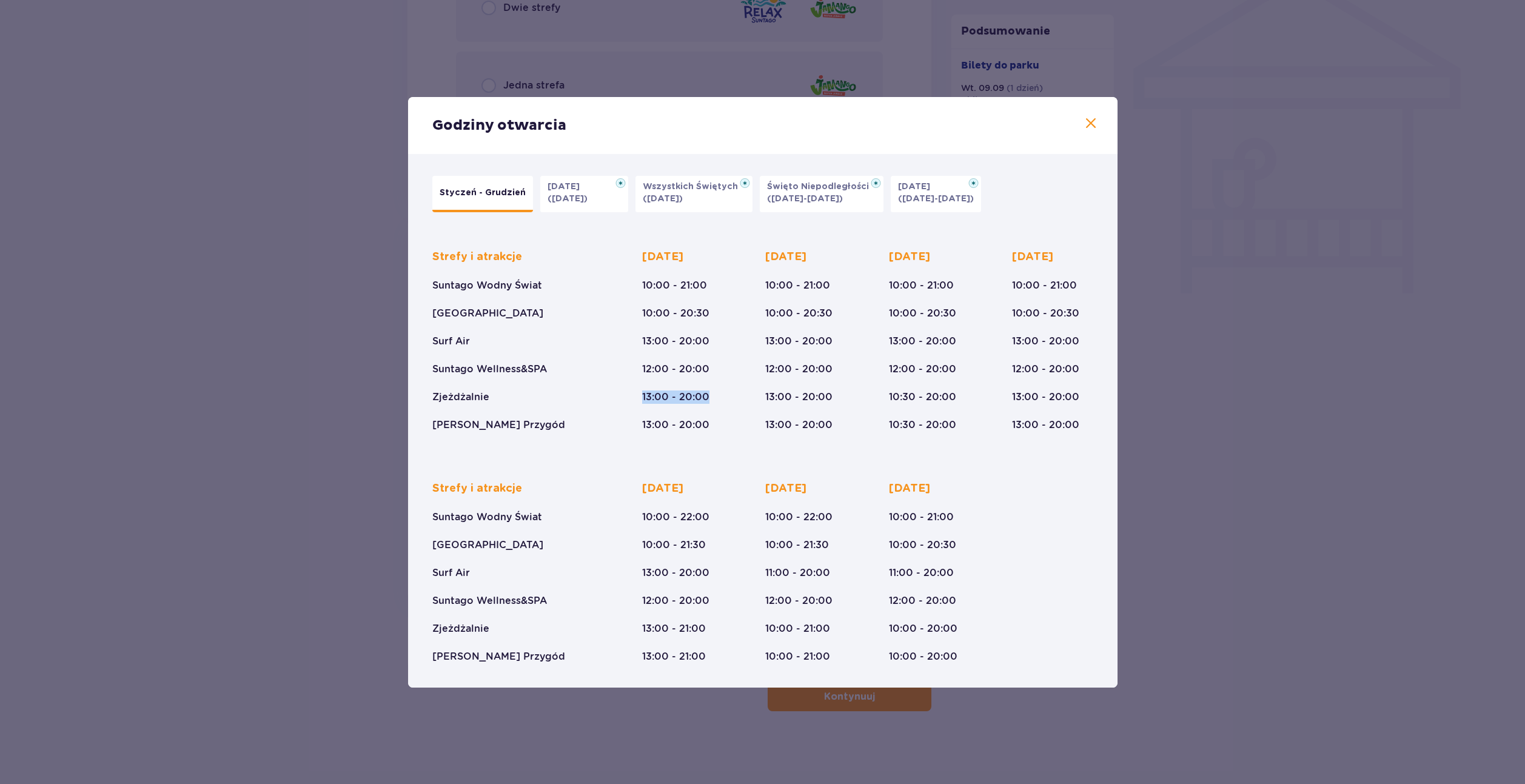
click at [629, 386] on div "Strefy i atrakcje Suntago Wodny Świat Crocodile Island Surf Air Suntago Wellnes…" at bounding box center [763, 331] width 661 height 202
click at [748, 379] on div "Strefy i atrakcje Suntago Wodny Świat Crocodile Island Surf Air Suntago Wellnes…" at bounding box center [763, 331] width 661 height 202
click at [642, 365] on div "Poniedziałek 10:00 - 21:00 10:00 - 20:30 13:00 - 20:00 12:00 - 20:00 13:00 - 20…" at bounding box center [676, 340] width 67 height 182
click at [642, 365] on p "12:00 - 20:00" at bounding box center [676, 369] width 67 height 13
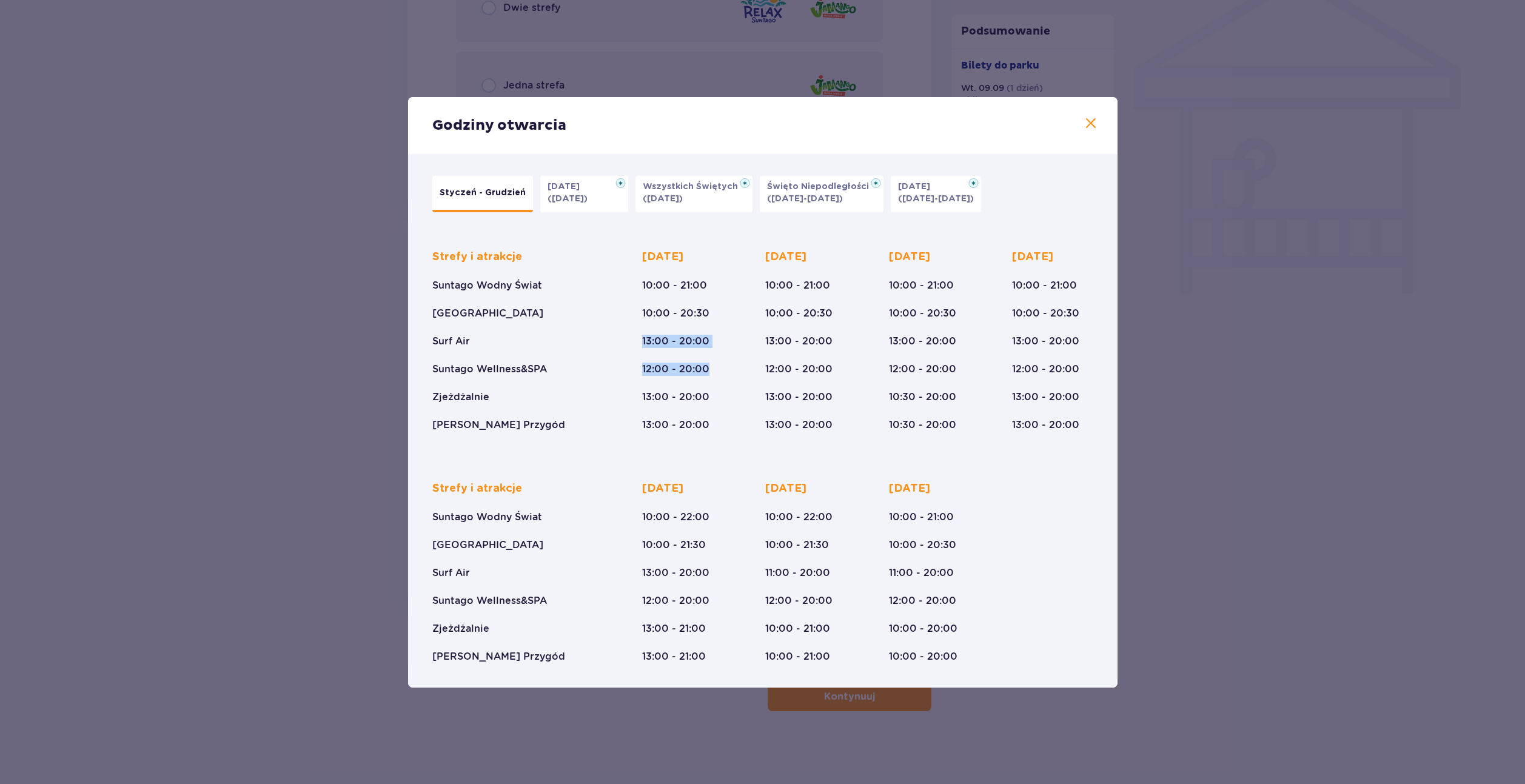
click at [739, 358] on div "Strefy i atrakcje Suntago Wodny Świat Crocodile Island Surf Air Suntago Wellnes…" at bounding box center [763, 331] width 661 height 202
click at [647, 383] on div "Poniedziałek 10:00 - 21:00 10:00 - 20:30 13:00 - 20:00 12:00 - 20:00 13:00 - 20…" at bounding box center [683, 340] width 81 height 182
click at [628, 349] on div "Strefy i atrakcje Suntago Wodny Świat Crocodile Island Surf Air Suntago Wellnes…" at bounding box center [763, 331] width 661 height 202
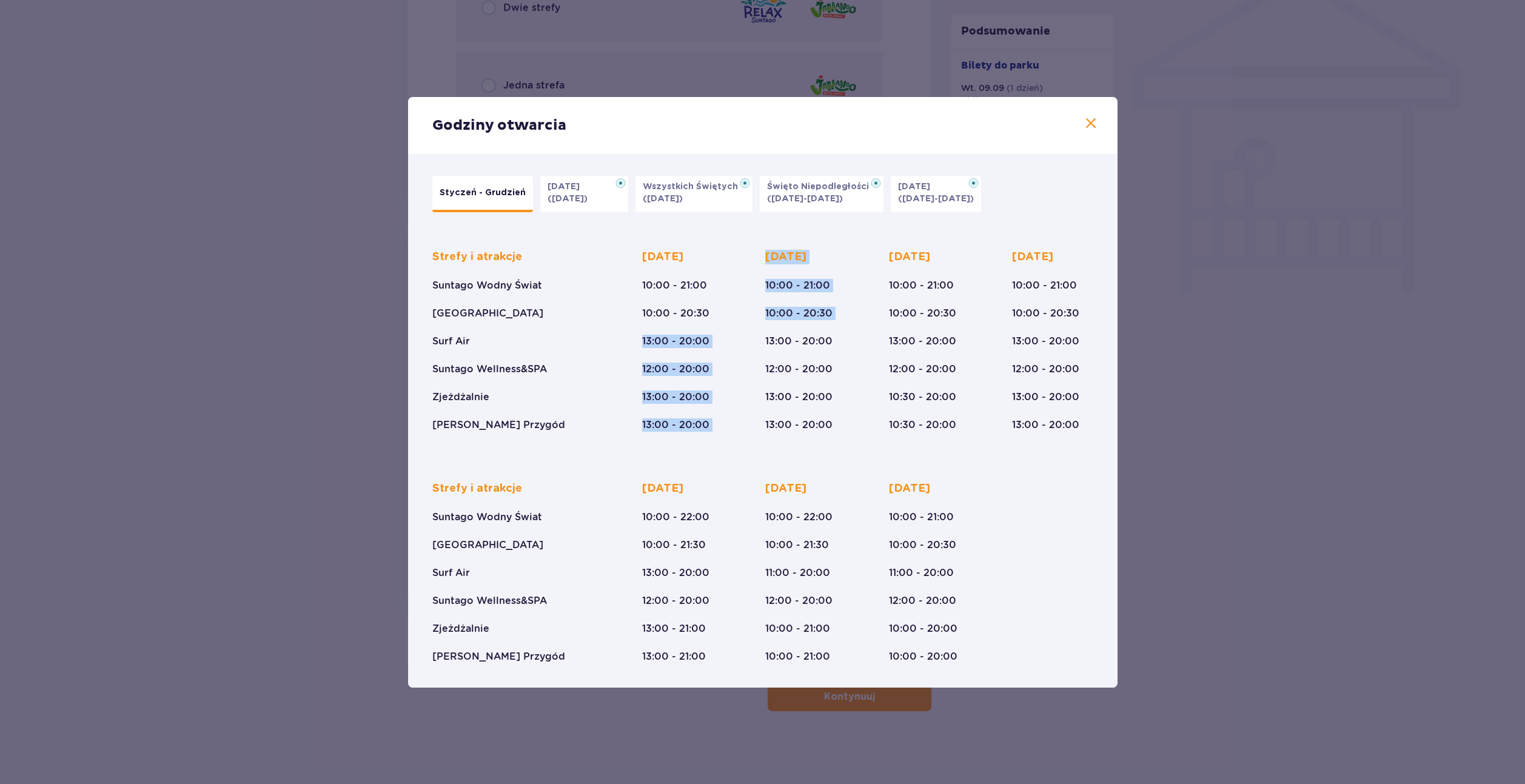
click at [758, 352] on div "Strefy i atrakcje Suntago Wodny Świat Crocodile Island Surf Air Suntago Wellnes…" at bounding box center [763, 331] width 661 height 202
click at [548, 361] on div "Strefy i atrakcje Suntago Wodny Świat Crocodile Island Surf Air Suntago Wellnes…" at bounding box center [763, 331] width 661 height 202
click at [548, 361] on div "Strefy i atrakcje Suntago Wodny Świat Crocodile Island Surf Air Suntago Wellnes…" at bounding box center [515, 340] width 167 height 182
click at [733, 340] on div "Strefy i atrakcje Suntago Wodny Świat Crocodile Island Surf Air Suntago Wellnes…" at bounding box center [763, 331] width 661 height 202
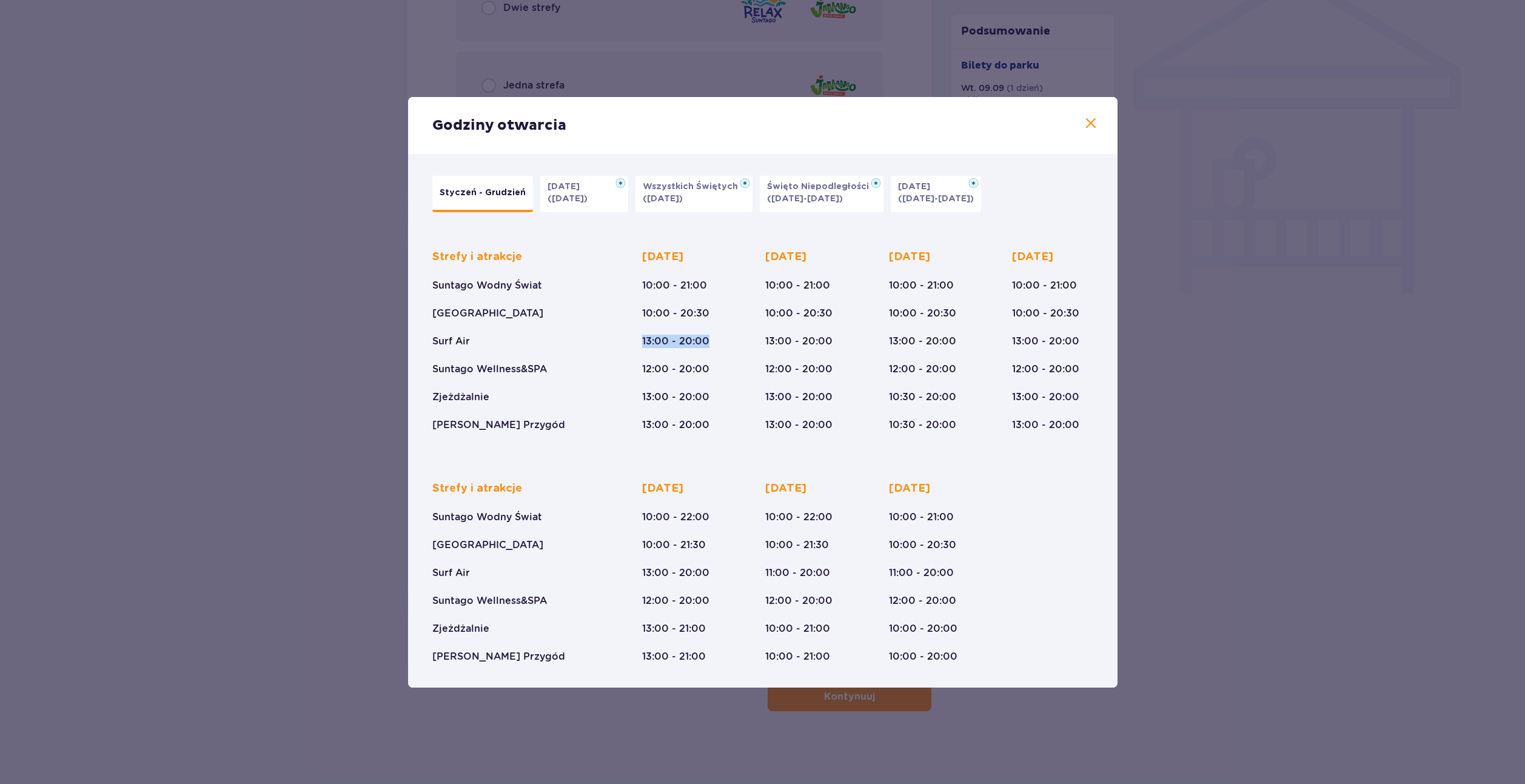
click at [733, 340] on div "Strefy i atrakcje Suntago Wodny Świat Crocodile Island Surf Air Suntago Wellnes…" at bounding box center [763, 331] width 661 height 202
click at [545, 356] on div "Strefy i atrakcje Suntago Wodny Świat Crocodile Island Surf Air Suntago Wellnes…" at bounding box center [763, 331] width 661 height 202
click at [545, 356] on div "Strefy i atrakcje Suntago Wodny Świat Crocodile Island Surf Air Suntago Wellnes…" at bounding box center [515, 340] width 167 height 182
click at [716, 367] on div "Strefy i atrakcje Suntago Wodny Świat Crocodile Island Surf Air Suntago Wellnes…" at bounding box center [763, 331] width 661 height 202
click at [716, 367] on div "Poniedziałek 10:00 - 21:00 10:00 - 20:30 13:00 - 20:00 12:00 - 20:00 13:00 - 20…" at bounding box center [683, 340] width 81 height 182
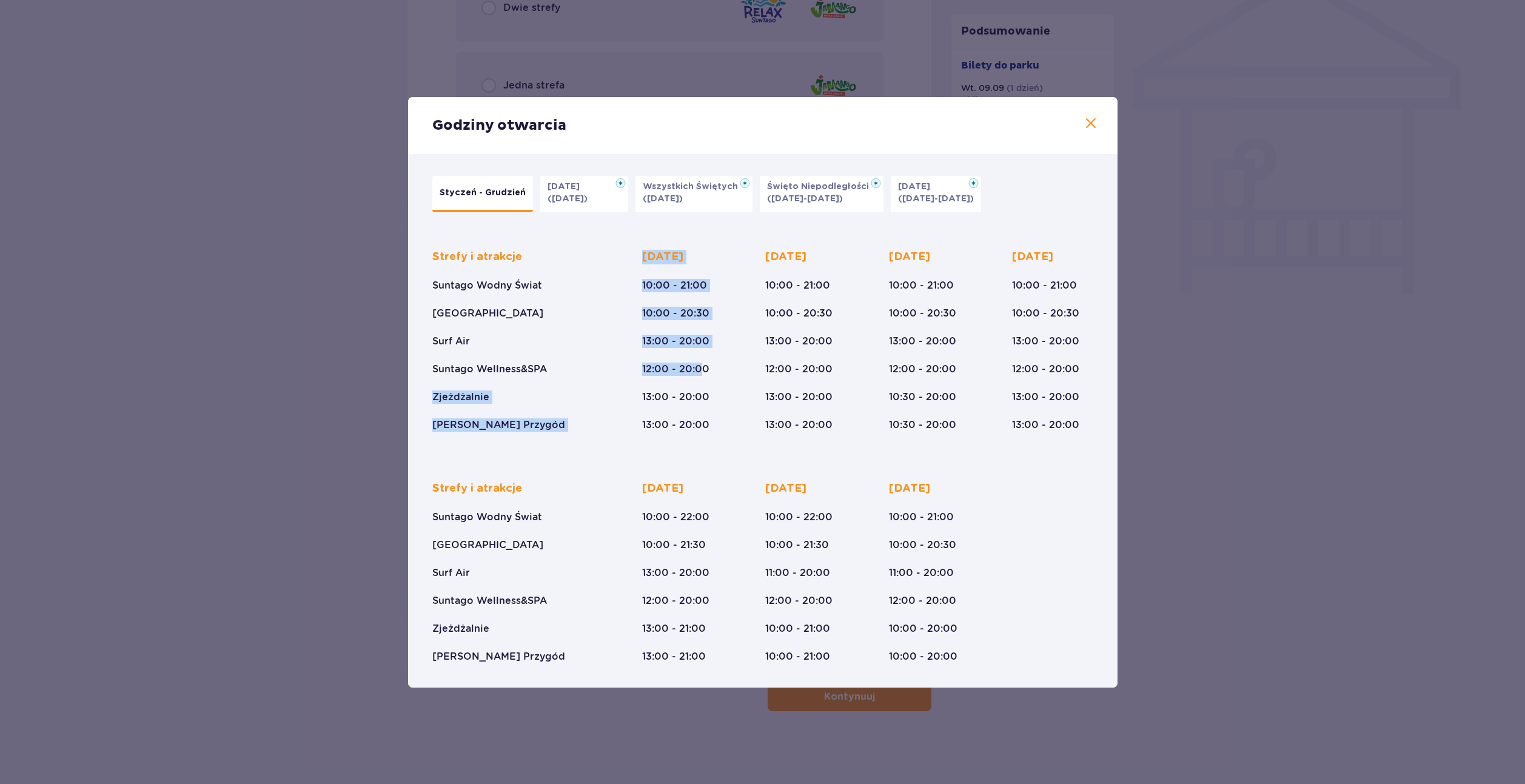
click at [559, 382] on div "Strefy i atrakcje Suntago Wodny Świat Crocodile Island Surf Air Suntago Wellnes…" at bounding box center [763, 331] width 661 height 202
click at [655, 386] on div "Poniedziałek 10:00 - 21:00 10:00 - 20:30 13:00 - 20:00 12:00 - 20:00 13:00 - 20…" at bounding box center [676, 340] width 67 height 182
click at [743, 414] on div "Strefy i atrakcje Suntago Wodny Świat Crocodile Island Surf Air Suntago Wellnes…" at bounding box center [763, 331] width 661 height 202
click at [686, 387] on div "Poniedziałek 10:00 - 21:00 10:00 - 20:30 13:00 - 20:00 12:00 - 20:00 13:00 - 20…" at bounding box center [676, 340] width 67 height 182
click at [651, 398] on div "Poniedziałek 10:00 - 21:00 10:00 - 20:30 13:00 - 20:00 12:00 - 20:00 13:00 - 20…" at bounding box center [683, 340] width 81 height 182
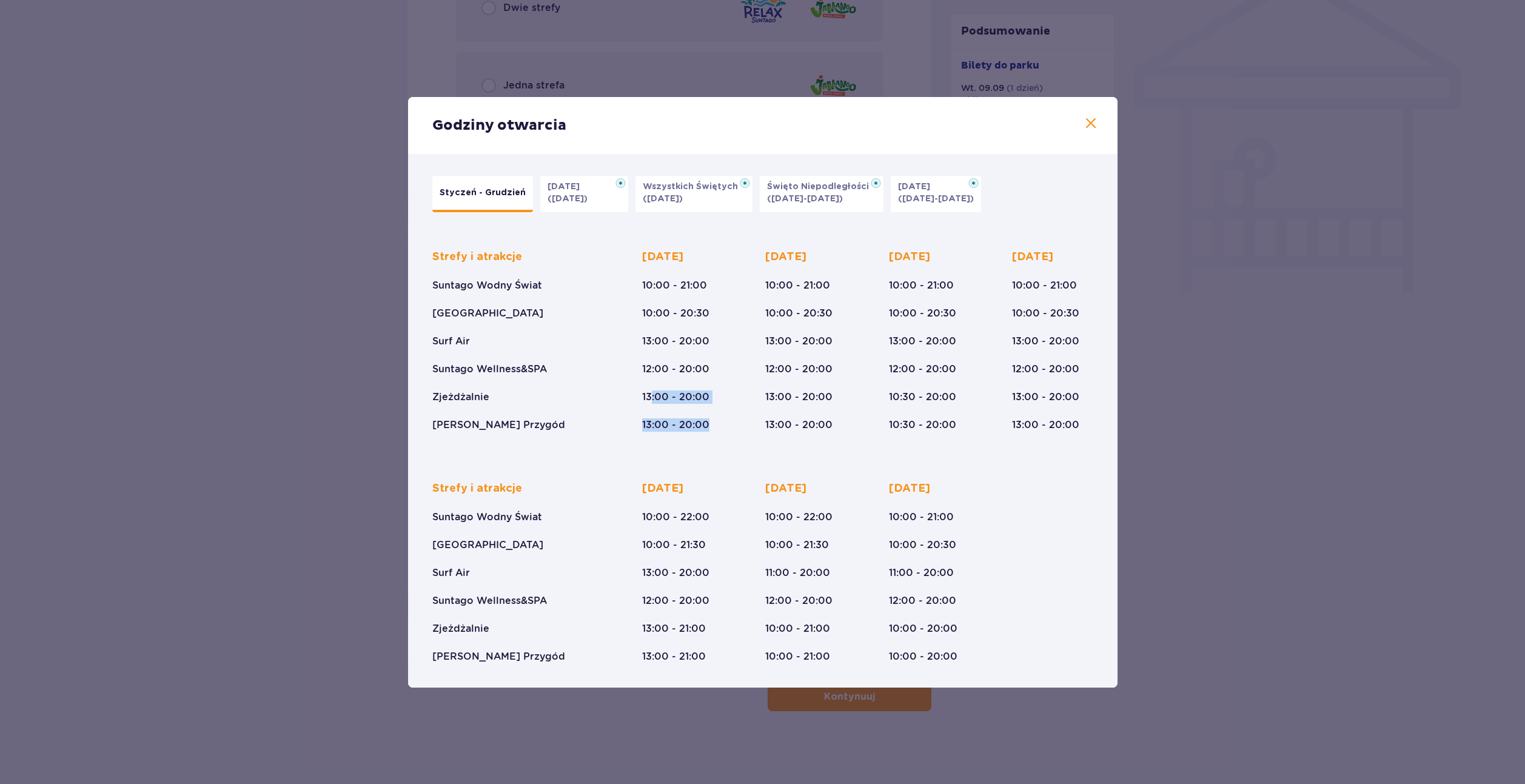
click at [651, 398] on p "13:00 - 20:00" at bounding box center [676, 396] width 67 height 13
click at [723, 369] on div "Strefy i atrakcje Suntago Wodny Świat Crocodile Island Surf Air Suntago Wellnes…" at bounding box center [763, 331] width 661 height 202
click at [626, 327] on div "Strefy i atrakcje Suntago Wodny Świat Crocodile Island Surf Air Suntago Wellnes…" at bounding box center [763, 331] width 661 height 202
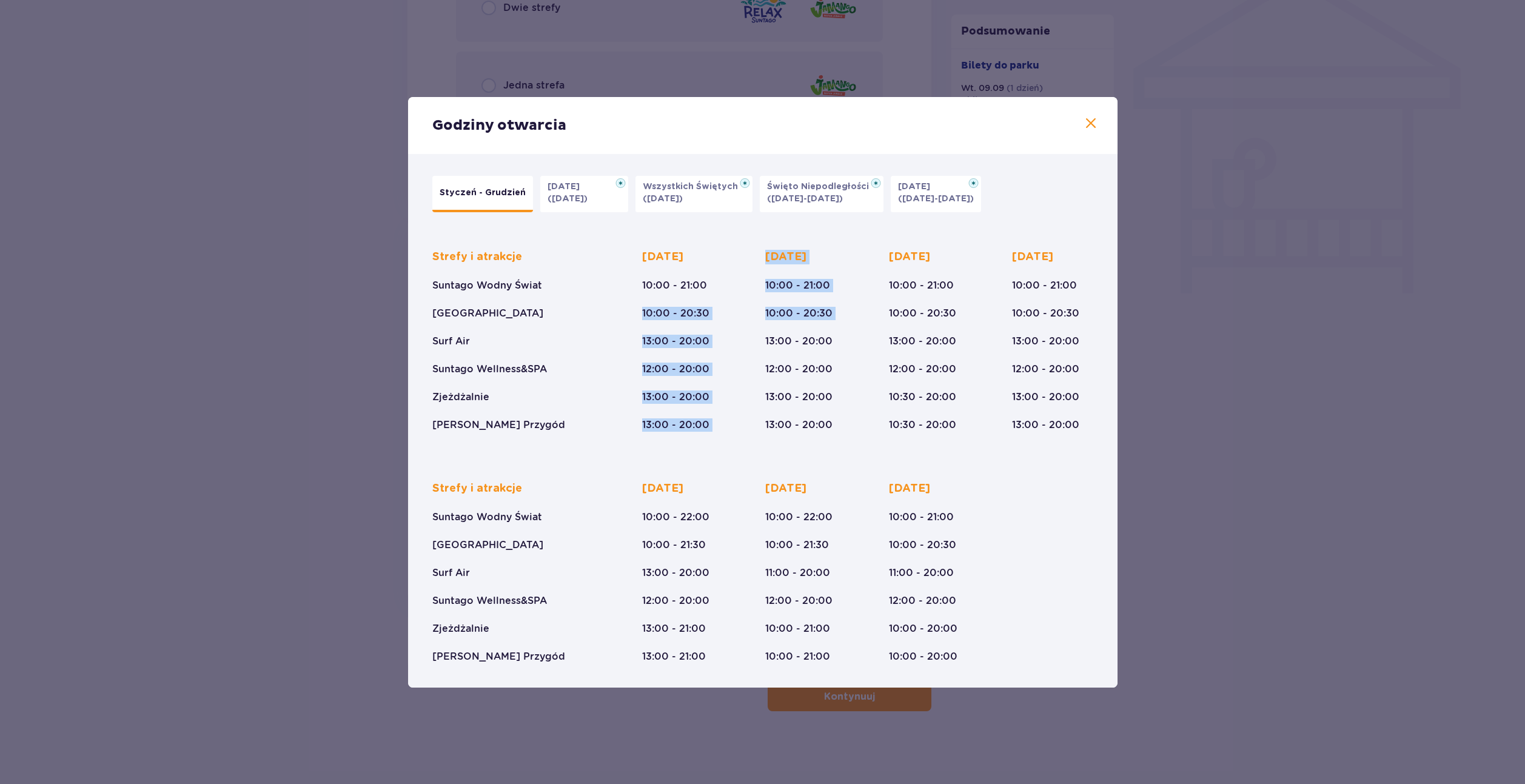
click at [767, 334] on div "Strefy i atrakcje Suntago Wodny Świat Crocodile Island Surf Air Suntago Wellnes…" at bounding box center [763, 331] width 661 height 202
click at [767, 334] on p "13:00 - 20:00" at bounding box center [799, 340] width 67 height 13
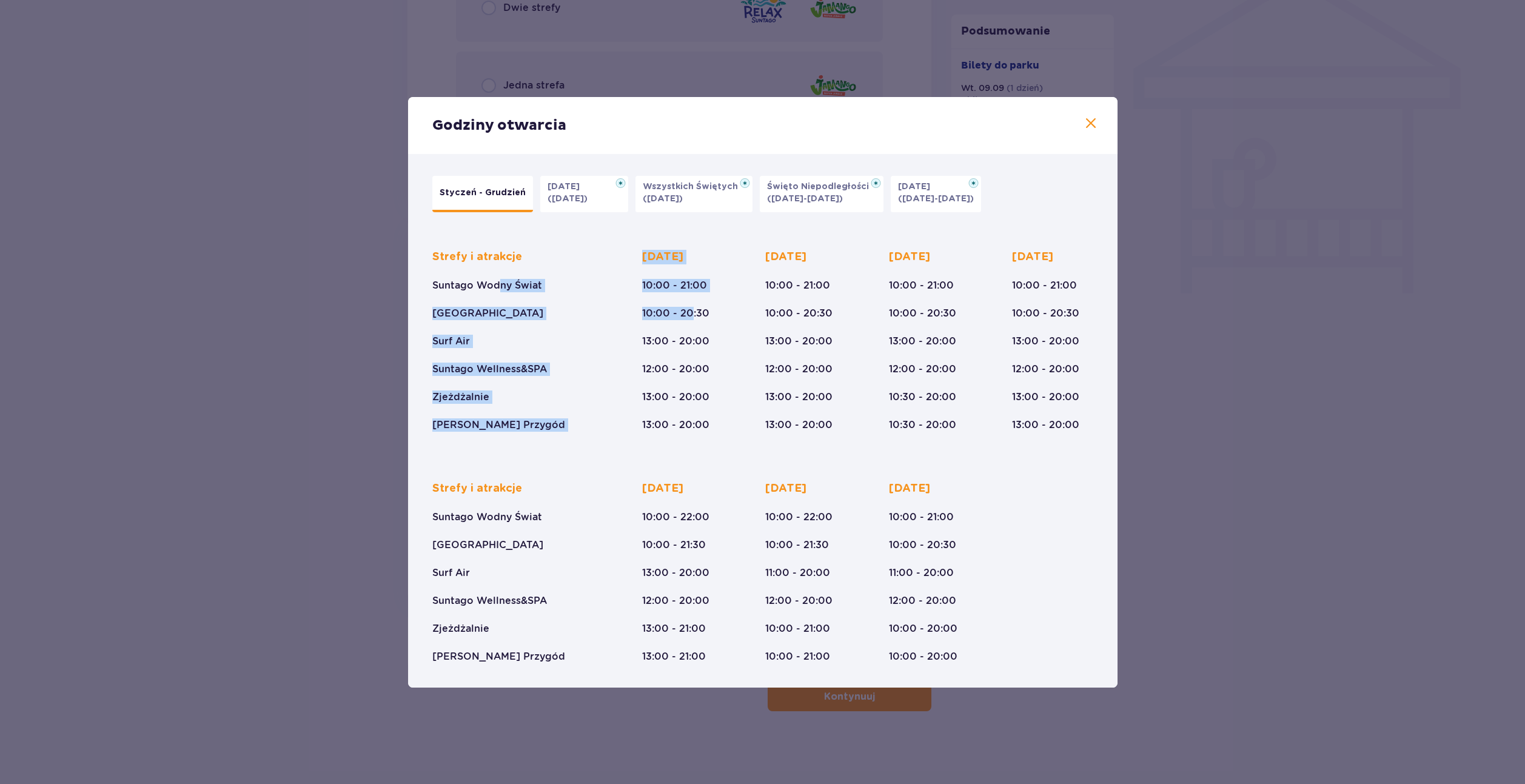
click at [496, 284] on div "Strefy i atrakcje Suntago Wodny Świat Crocodile Island Surf Air Suntago Wellnes…" at bounding box center [763, 331] width 661 height 202
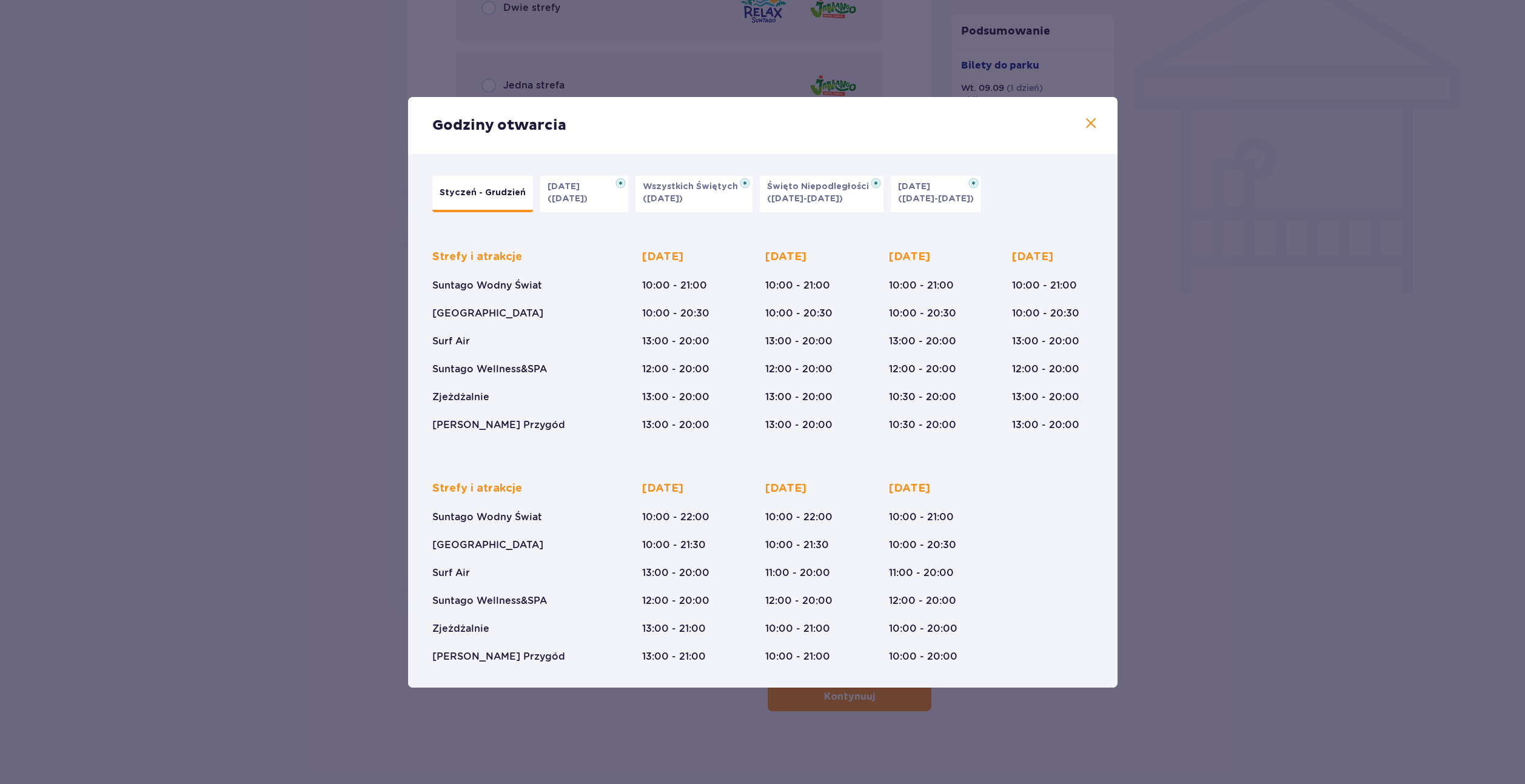
click at [691, 372] on p "12:00 - 20:00" at bounding box center [676, 369] width 67 height 13
click at [564, 360] on div "Strefy i atrakcje Suntago Wodny Świat Crocodile Island Surf Air Suntago Wellnes…" at bounding box center [763, 331] width 661 height 202
click at [615, 376] on div "Strefy i atrakcje Suntago Wodny Świat Crocodile Island Surf Air Suntago Wellnes…" at bounding box center [763, 331] width 661 height 202
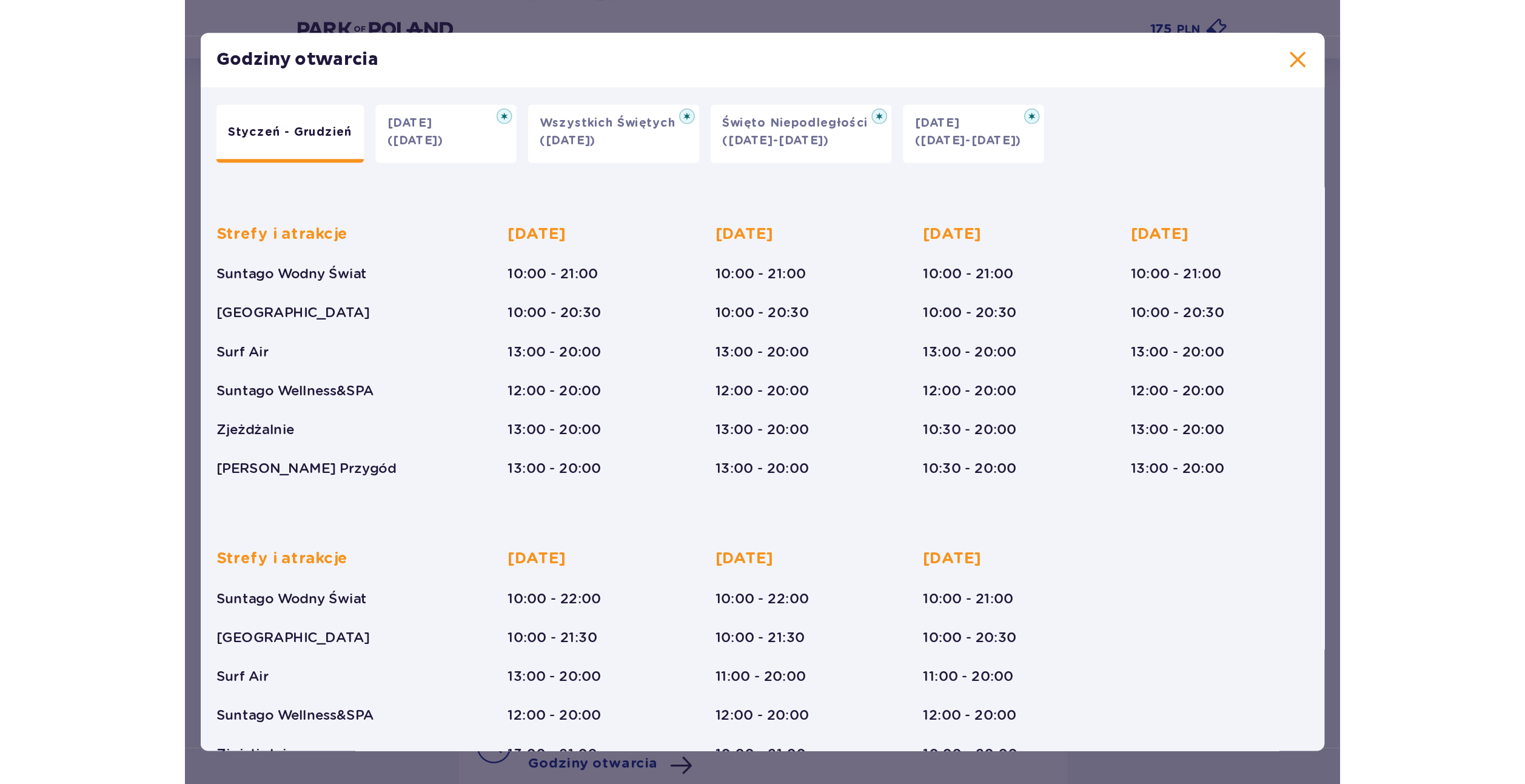
scroll to position [648, 0]
